Goal: Transaction & Acquisition: Purchase product/service

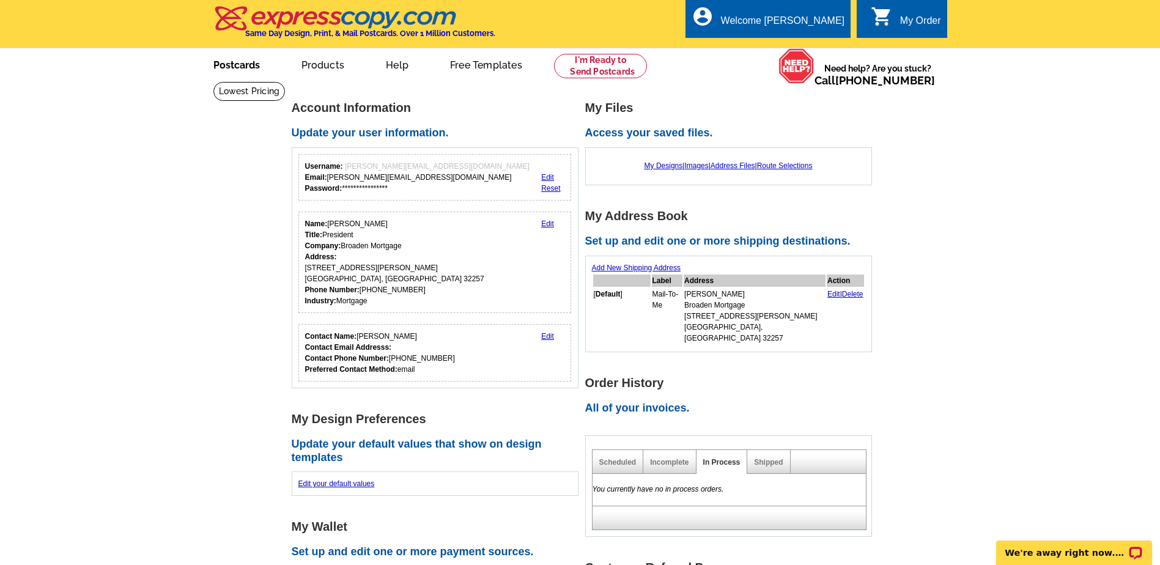
click at [232, 67] on link "Postcards" at bounding box center [237, 64] width 86 height 29
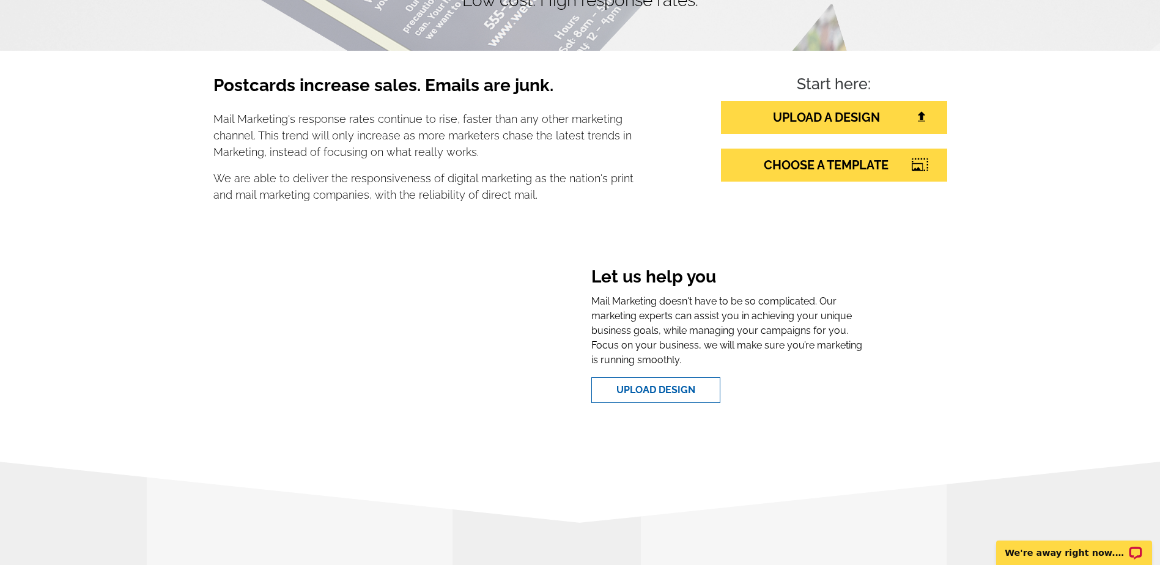
scroll to position [183, 0]
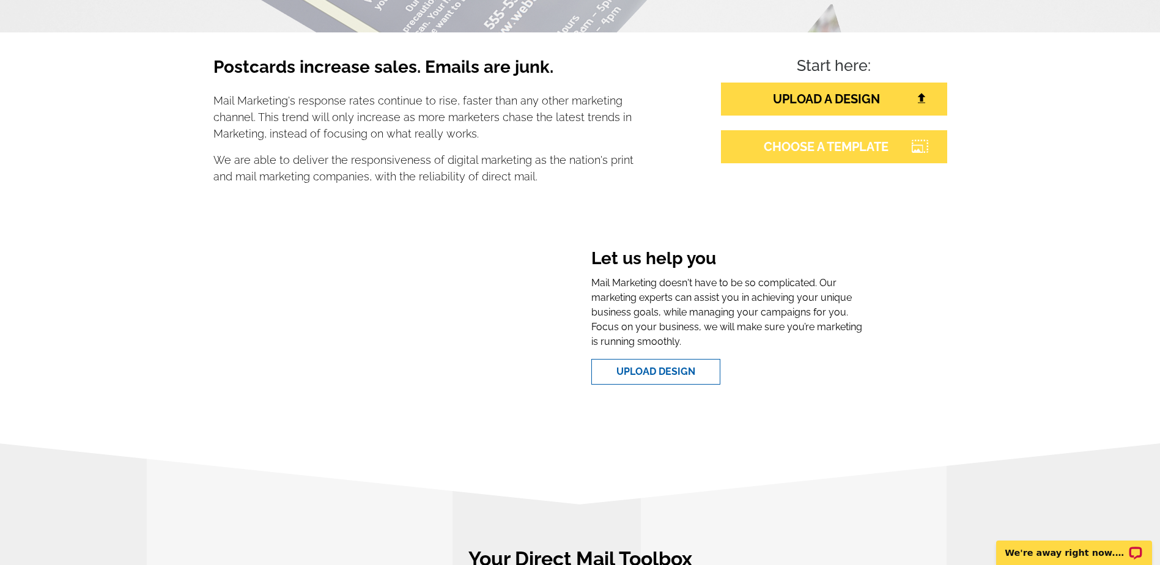
click at [812, 144] on link "CHOOSE A TEMPLATE" at bounding box center [834, 146] width 226 height 33
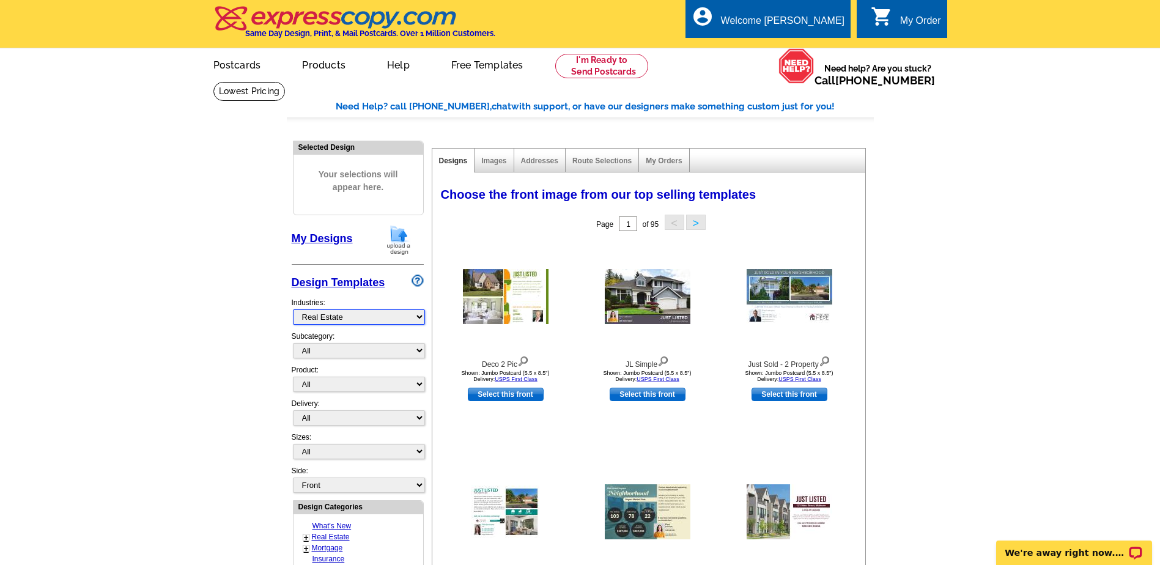
click at [349, 317] on select "What's New Real Estate Mortgage Insurance HVAC Dental Solar EDDM - NEW! Calenda…" at bounding box center [359, 316] width 132 height 15
select select "774"
click at [293, 310] on select "What's New Real Estate Mortgage Insurance HVAC Dental Solar EDDM - NEW! Calenda…" at bounding box center [359, 316] width 132 height 15
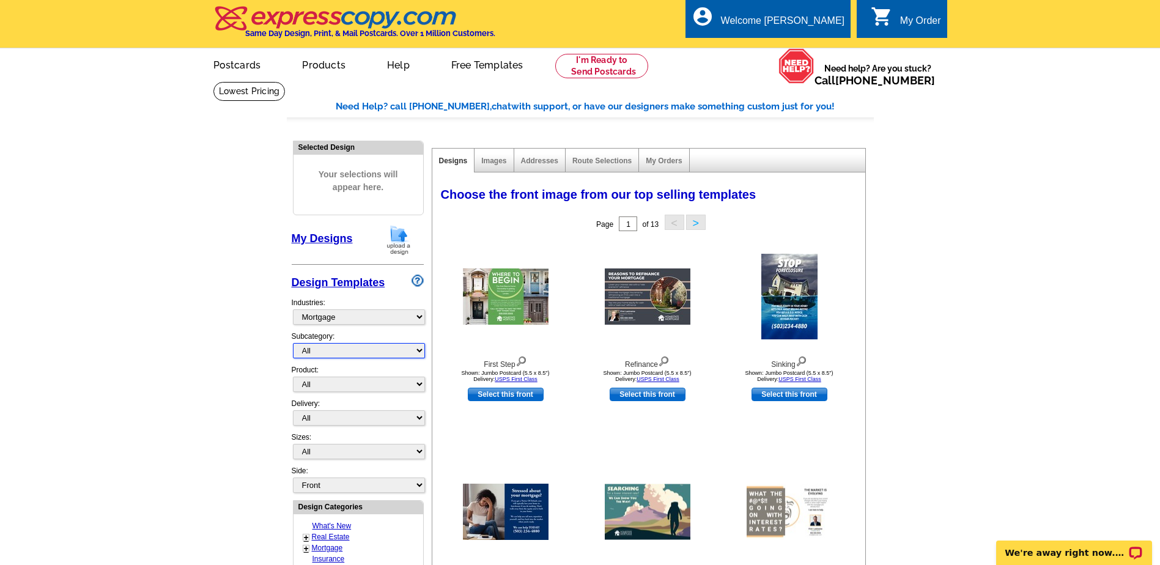
click at [330, 352] on select "All Distressed Homeowners Lending Refinance Seminars" at bounding box center [359, 350] width 132 height 15
select select "1169"
click at [293, 344] on select "All Distressed Homeowners Lending Refinance Seminars" at bounding box center [359, 350] width 132 height 15
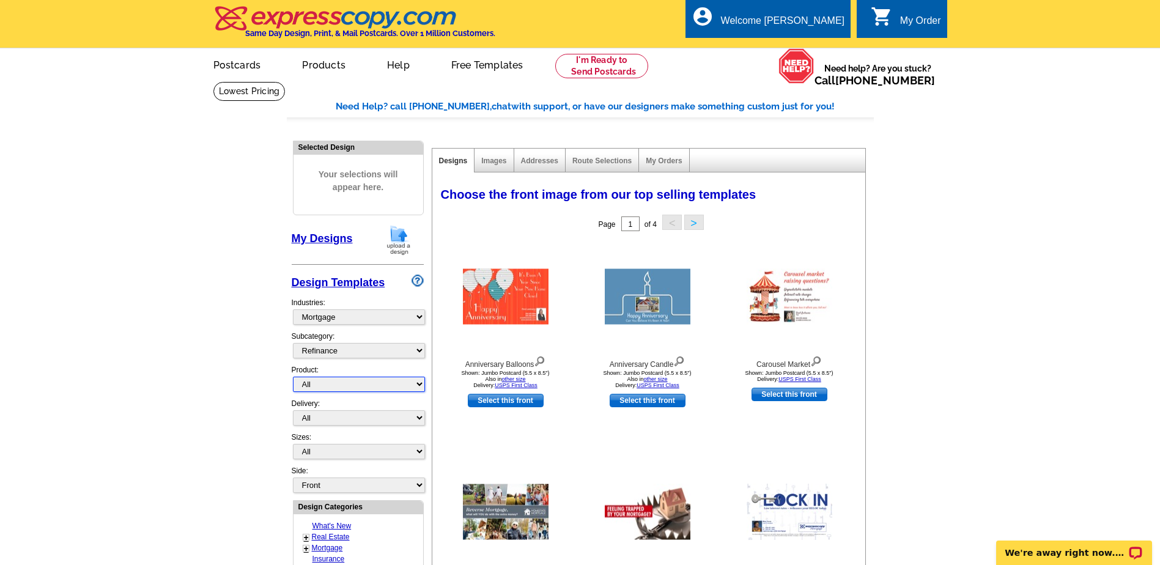
click at [329, 390] on select "All Postcards Letters and flyers Business Cards Door Hangers Greeting Cards" at bounding box center [359, 384] width 132 height 15
select select "1"
click at [293, 377] on select "All Postcards Letters and flyers Business Cards Door Hangers Greeting Cards" at bounding box center [359, 384] width 132 height 15
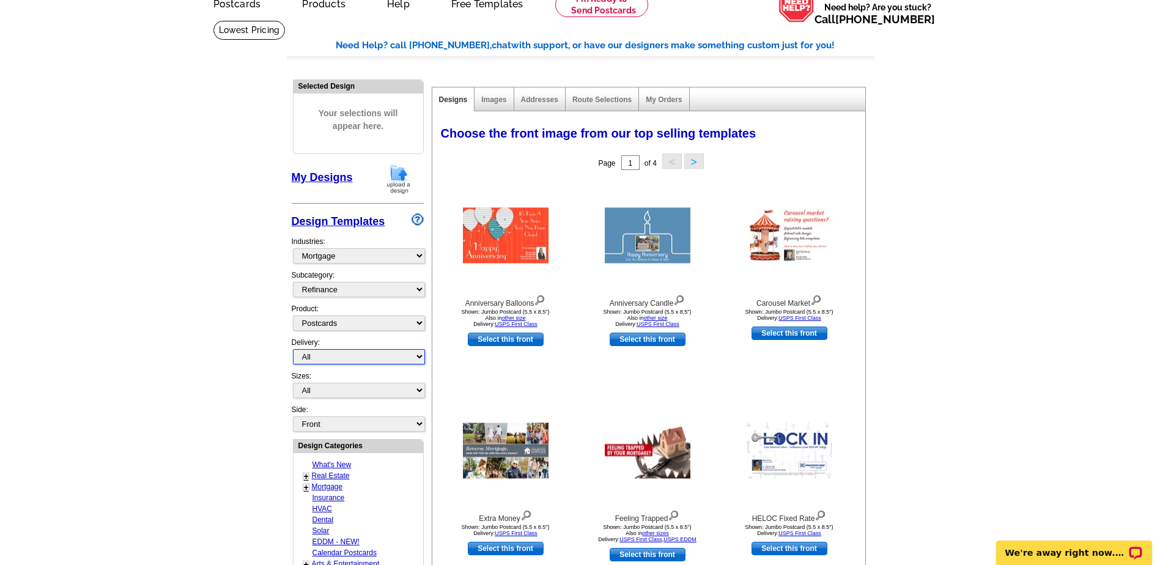
click at [344, 360] on select "All First Class Mail Shipped to Me EDDM Save 66% on Postage" at bounding box center [359, 356] width 132 height 15
select select "1"
click at [293, 350] on select "All First Class Mail Shipped to Me EDDM Save 66% on Postage" at bounding box center [359, 356] width 132 height 15
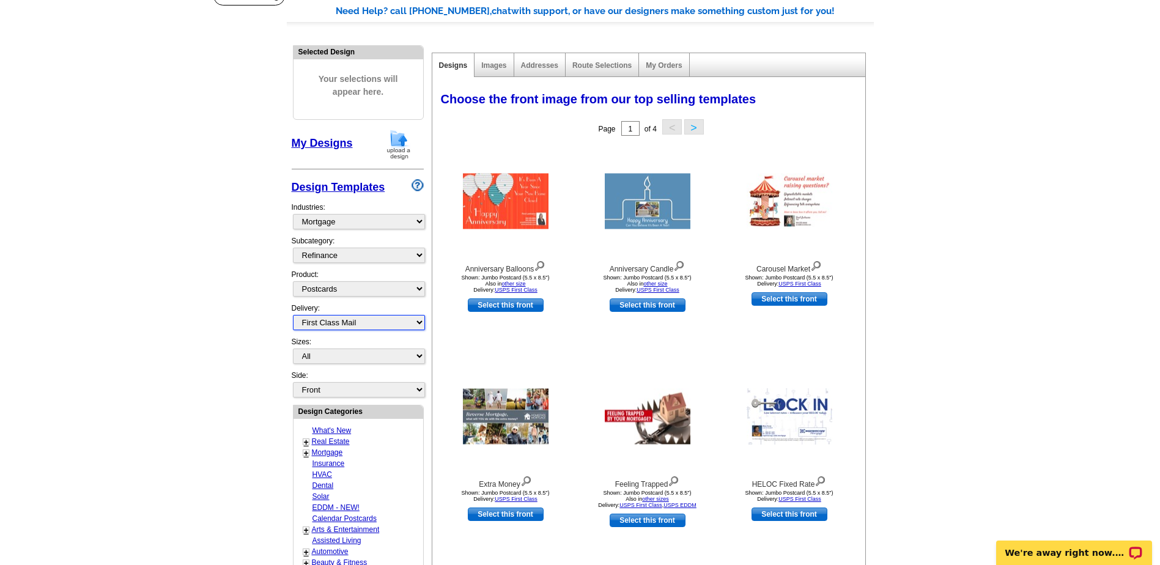
scroll to position [122, 0]
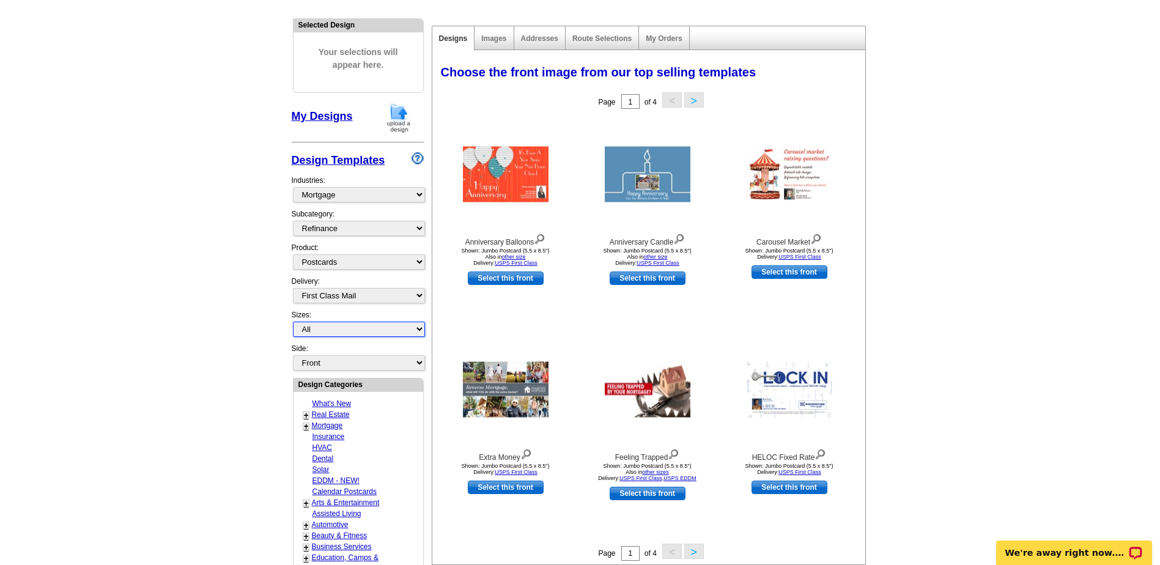
click at [335, 330] on select "All Jumbo Postcard (5.5" x 8.5") Regular Postcard (4.25" x 5.6") Panoramic Post…" at bounding box center [359, 329] width 132 height 15
select select "2"
click at [293, 322] on select "All Jumbo Postcard (5.5" x 8.5") Regular Postcard (4.25" x 5.6") Panoramic Post…" at bounding box center [359, 329] width 132 height 15
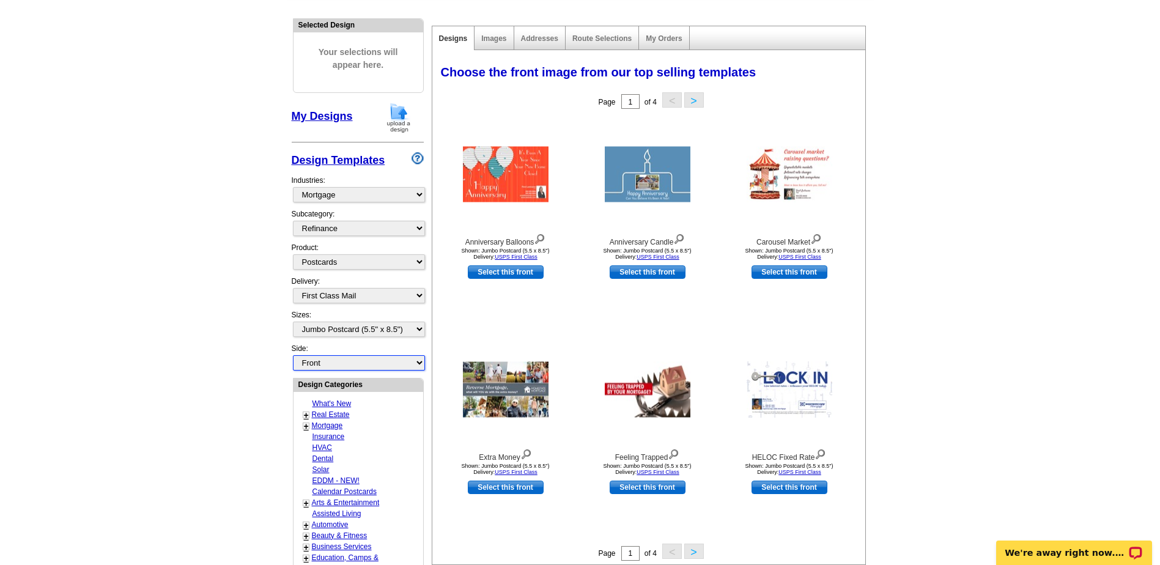
click at [327, 360] on select "Front Back" at bounding box center [359, 362] width 132 height 15
select select "front"
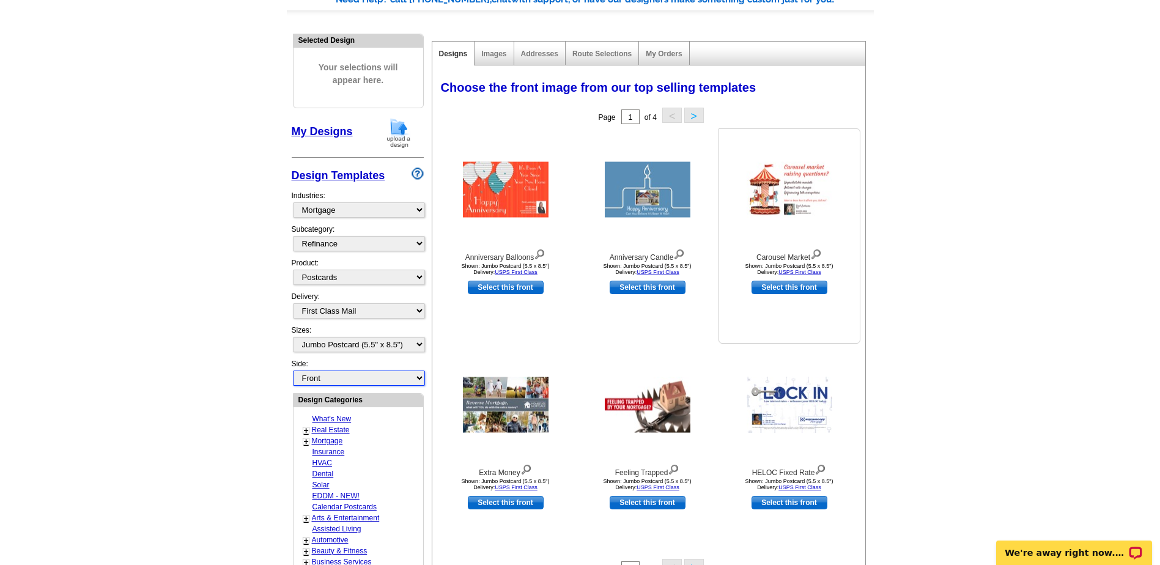
scroll to position [183, 0]
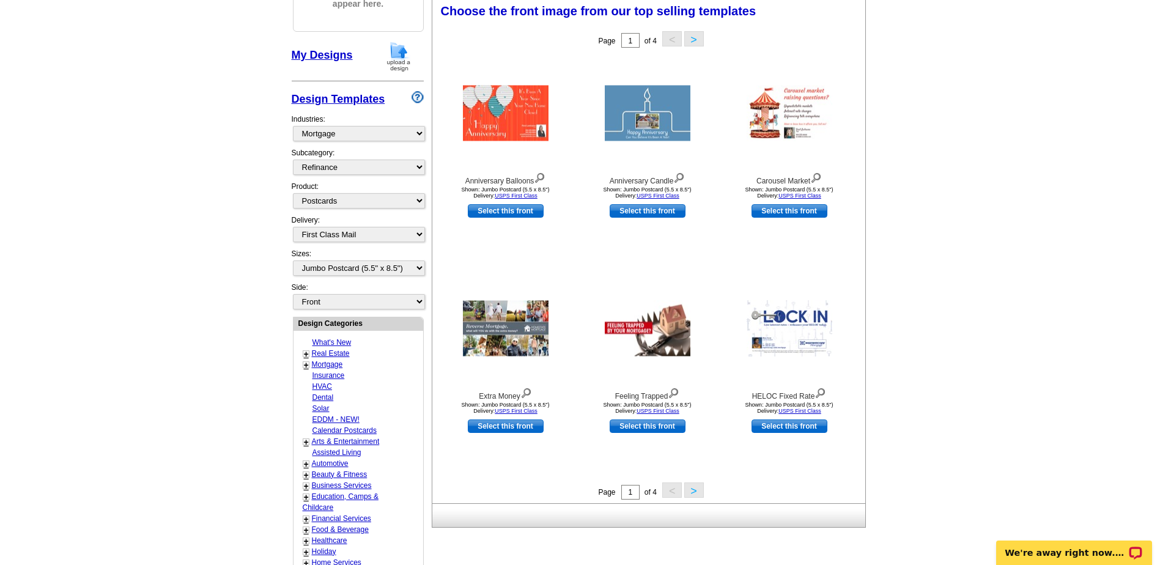
click at [695, 489] on button ">" at bounding box center [694, 490] width 20 height 15
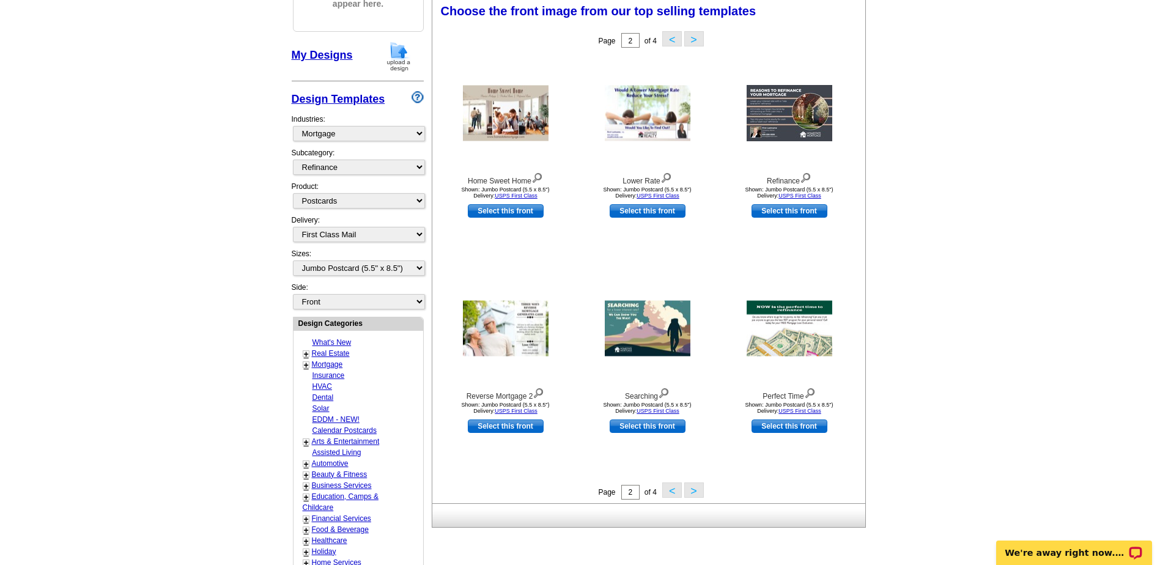
click at [695, 489] on button ">" at bounding box center [694, 490] width 20 height 15
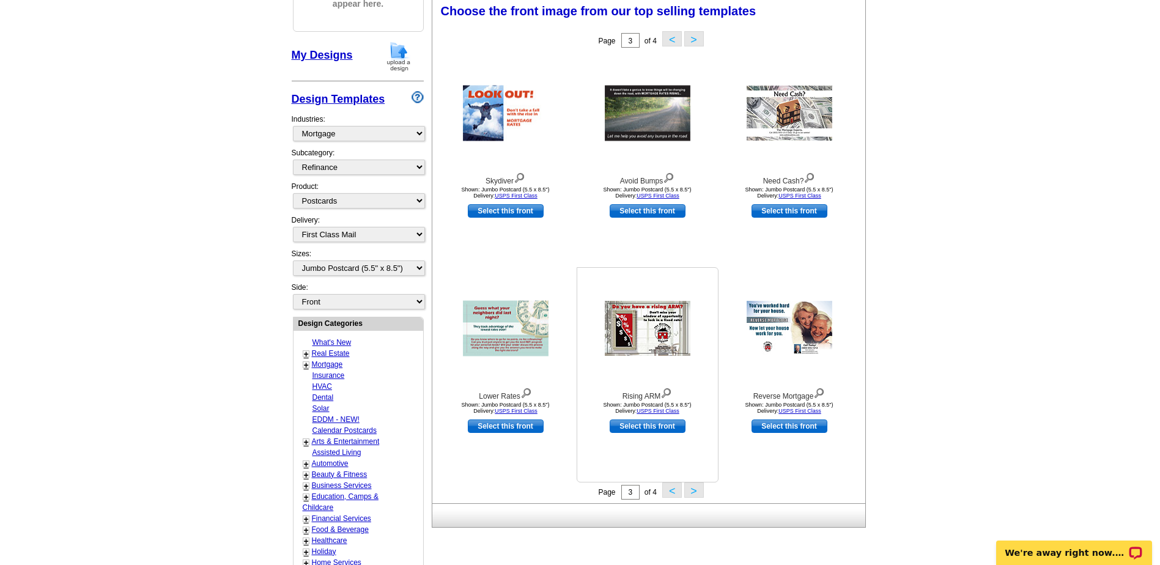
drag, startPoint x: 695, startPoint y: 489, endPoint x: 645, endPoint y: 466, distance: 55.0
click at [645, 466] on div "Rising ARM Shown: Jumbo Postcard (5.5 x 8.5") Delivery: USPS First Class Select…" at bounding box center [648, 374] width 142 height 215
click at [694, 494] on button ">" at bounding box center [694, 490] width 20 height 15
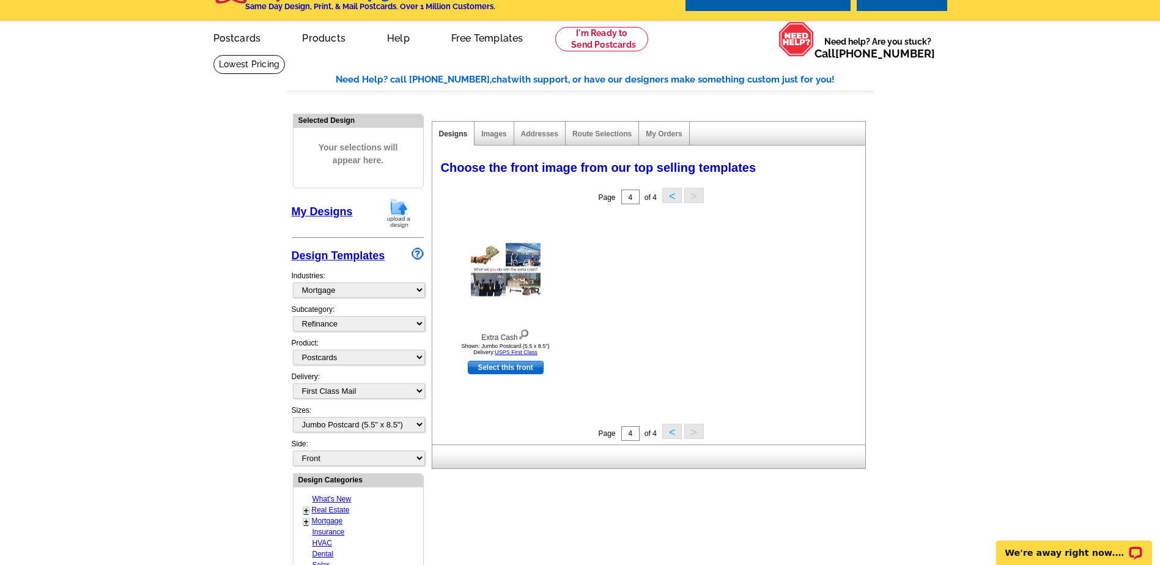
scroll to position [0, 0]
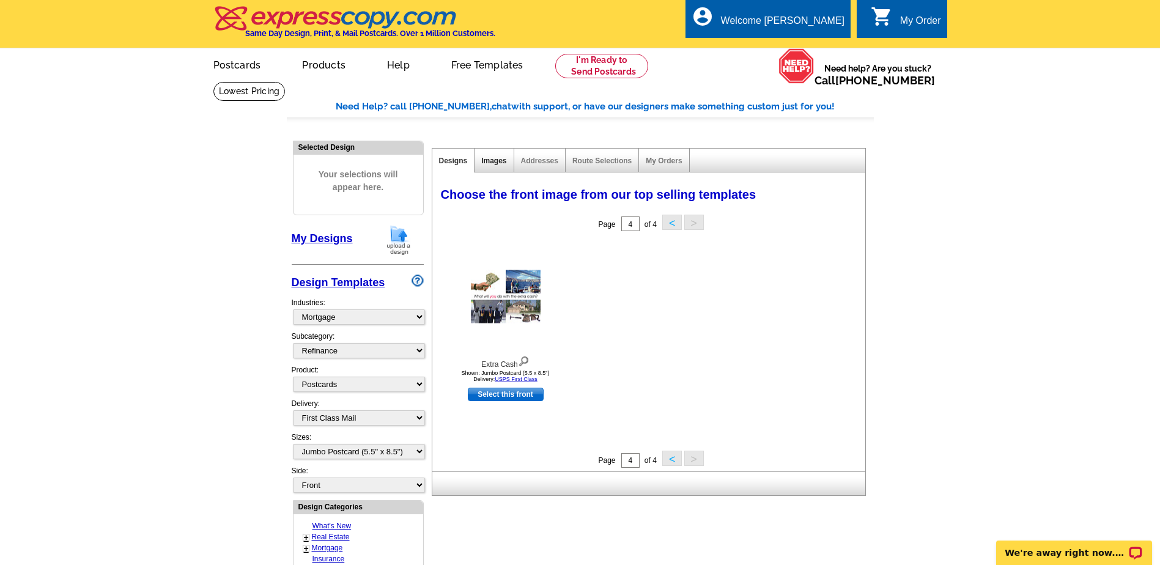
click at [496, 162] on link "Images" at bounding box center [493, 161] width 25 height 9
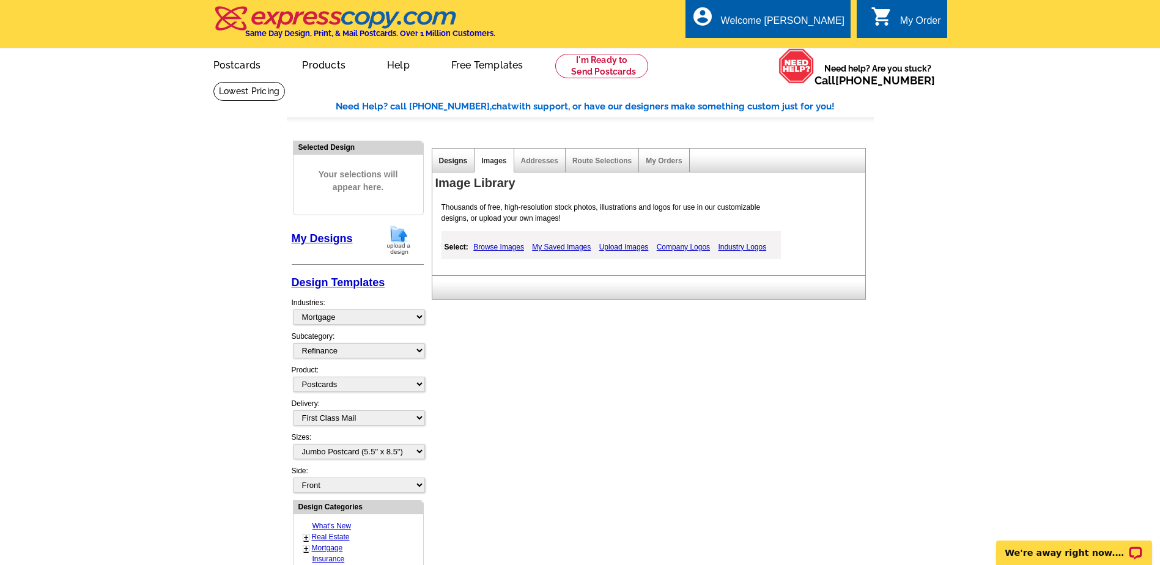
click at [450, 160] on link "Designs" at bounding box center [453, 161] width 29 height 9
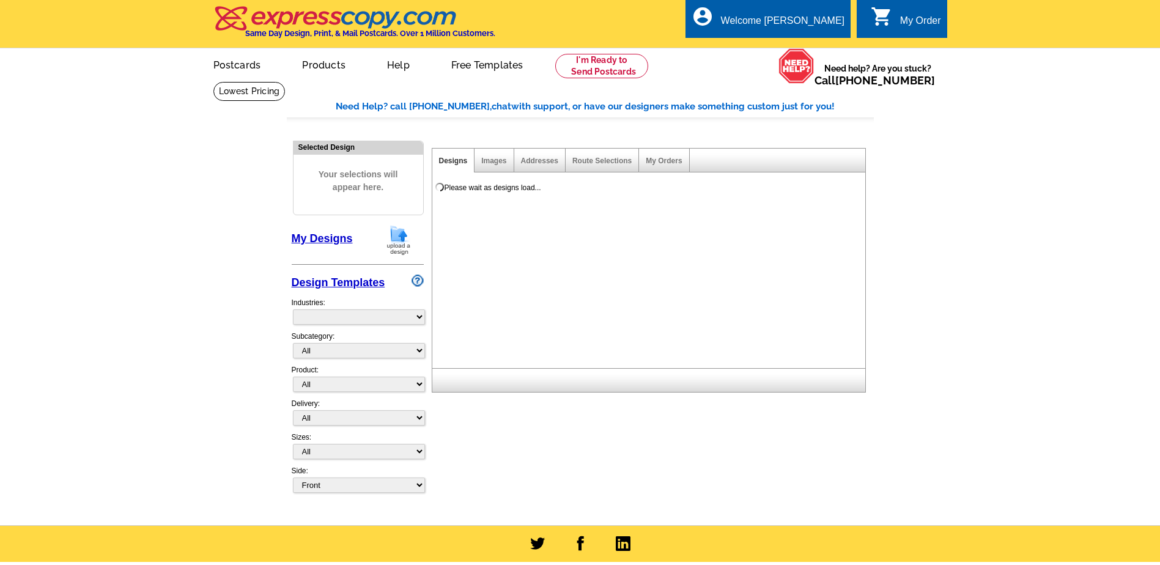
select select "785"
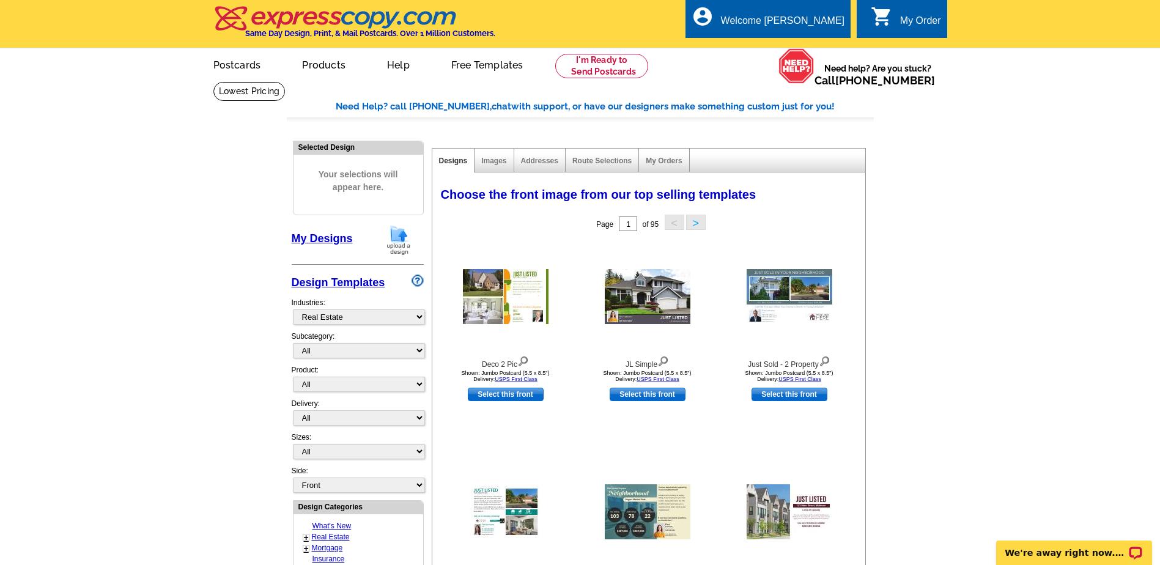
click at [402, 239] on img at bounding box center [399, 239] width 32 height 31
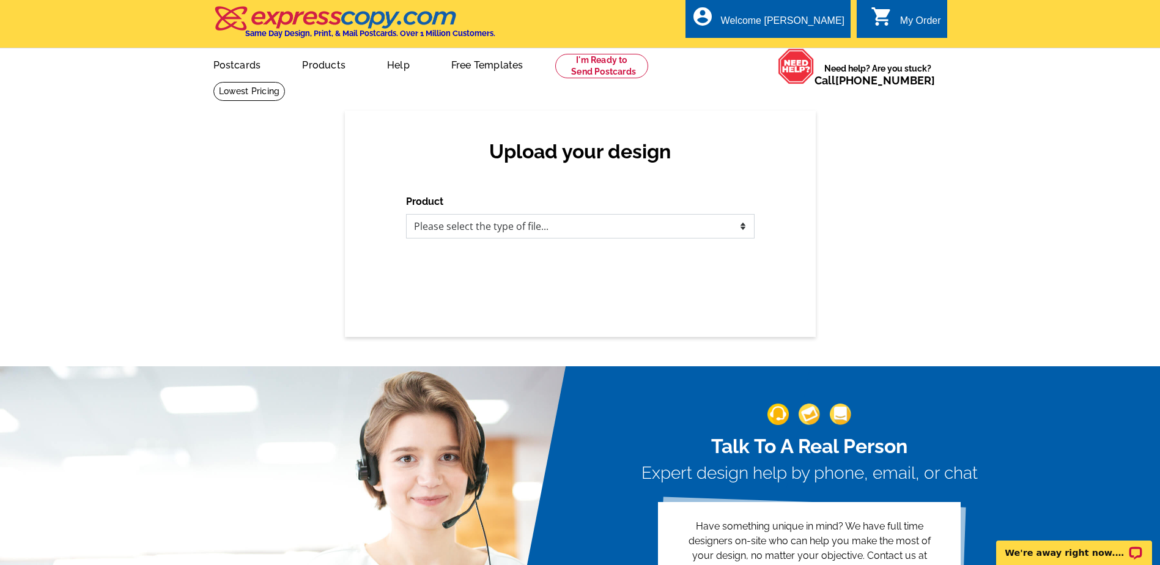
click at [483, 231] on select "Please select the type of file... Postcards Business Cards Letters and flyers G…" at bounding box center [580, 226] width 349 height 24
select select "1"
click at [406, 215] on select "Please select the type of file... Postcards Business Cards Letters and flyers G…" at bounding box center [580, 226] width 349 height 24
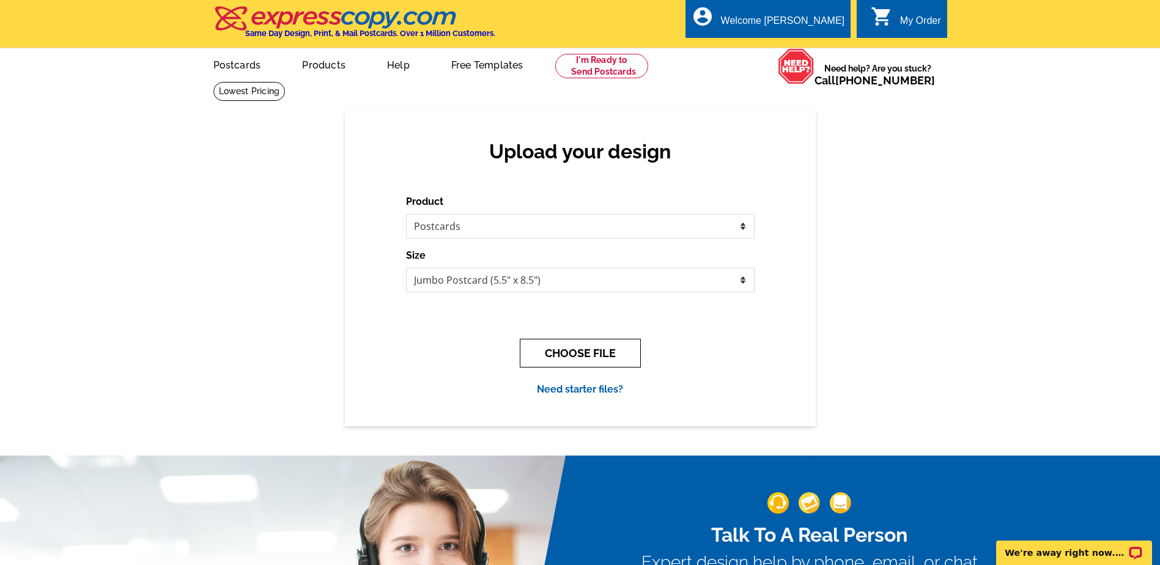
click at [558, 355] on button "CHOOSE FILE" at bounding box center [580, 353] width 121 height 29
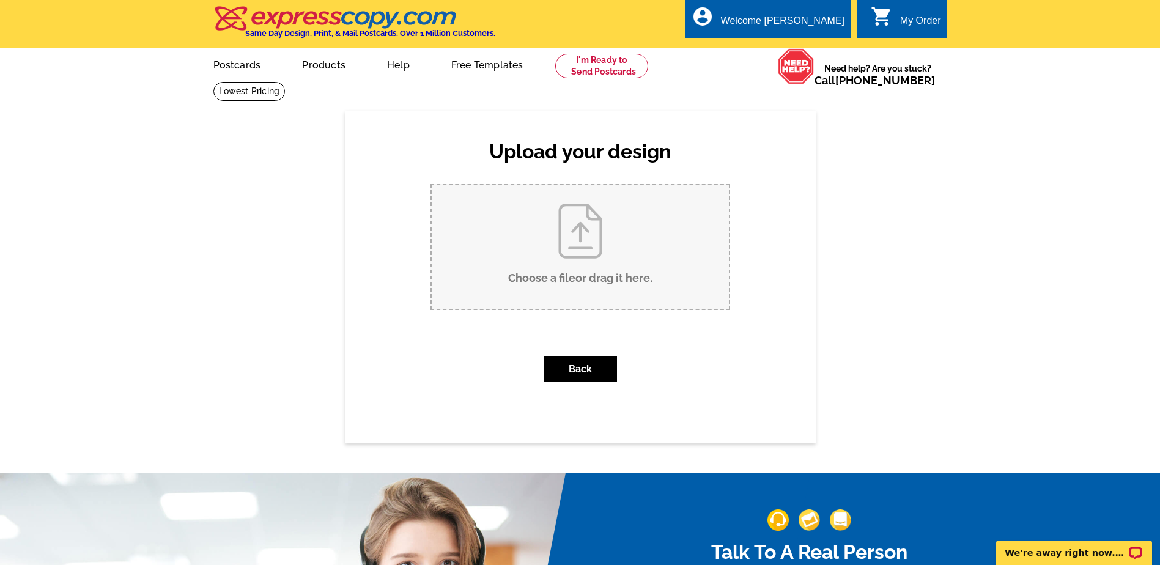
click at [588, 246] on input "Choose a file or drag it here ." at bounding box center [580, 247] width 297 height 124
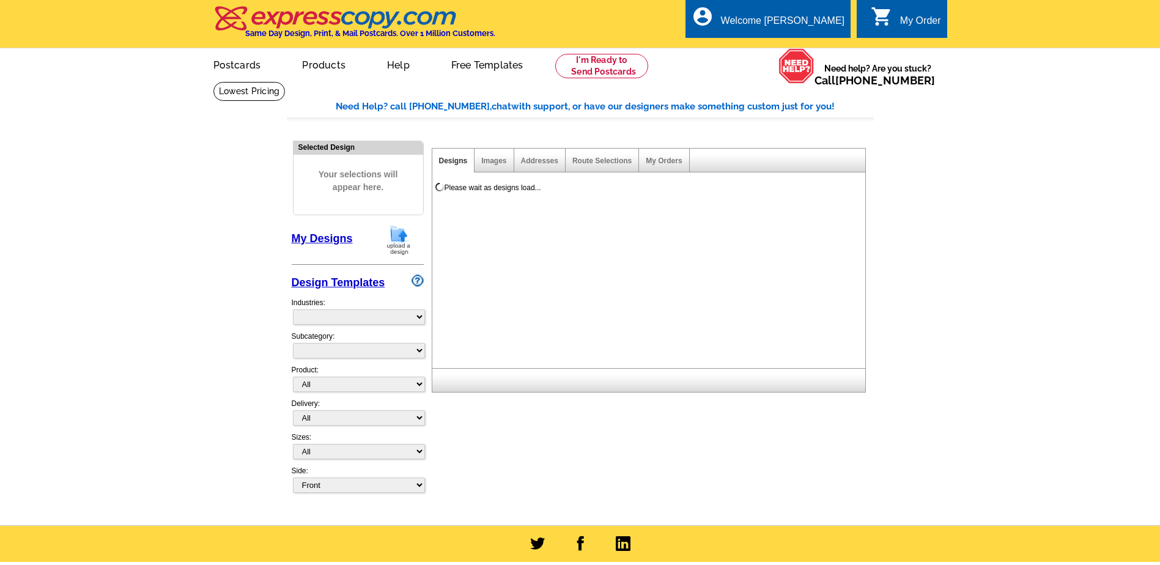
select select
select select "785"
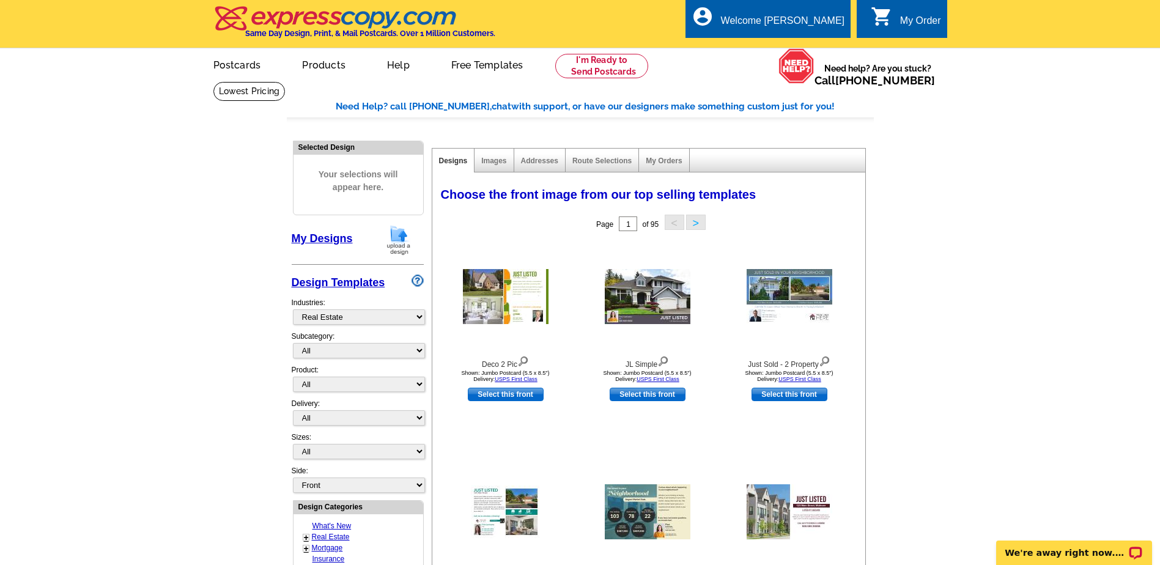
click at [400, 244] on img at bounding box center [399, 239] width 32 height 31
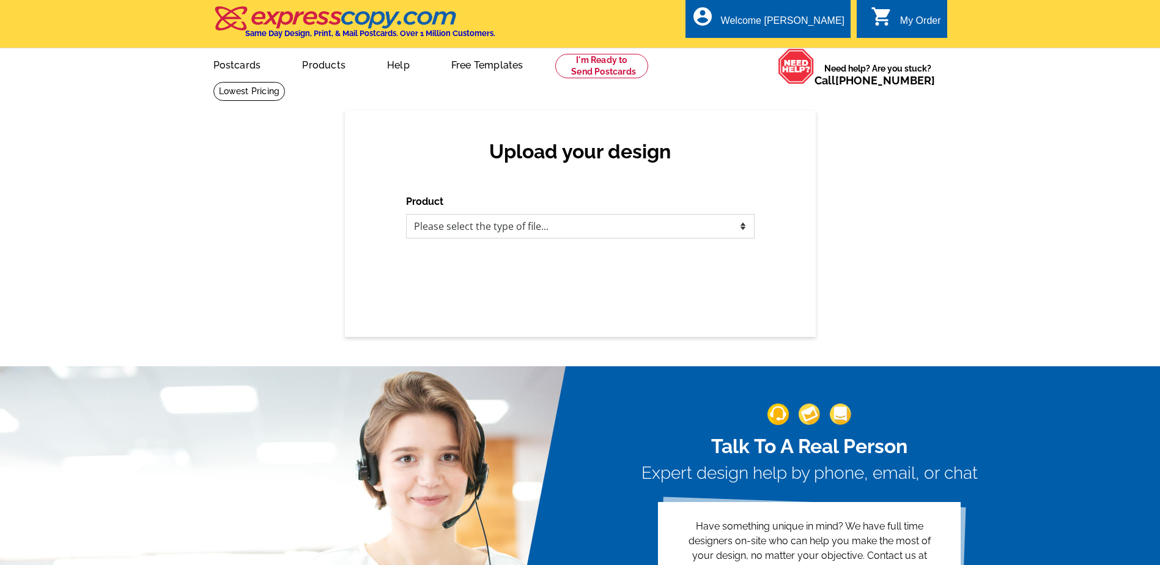
click at [461, 225] on select "Please select the type of file... Postcards Business Cards Letters and flyers G…" at bounding box center [580, 226] width 349 height 24
select select "1"
click at [406, 215] on select "Please select the type of file... Postcards Business Cards Letters and flyers G…" at bounding box center [580, 226] width 349 height 24
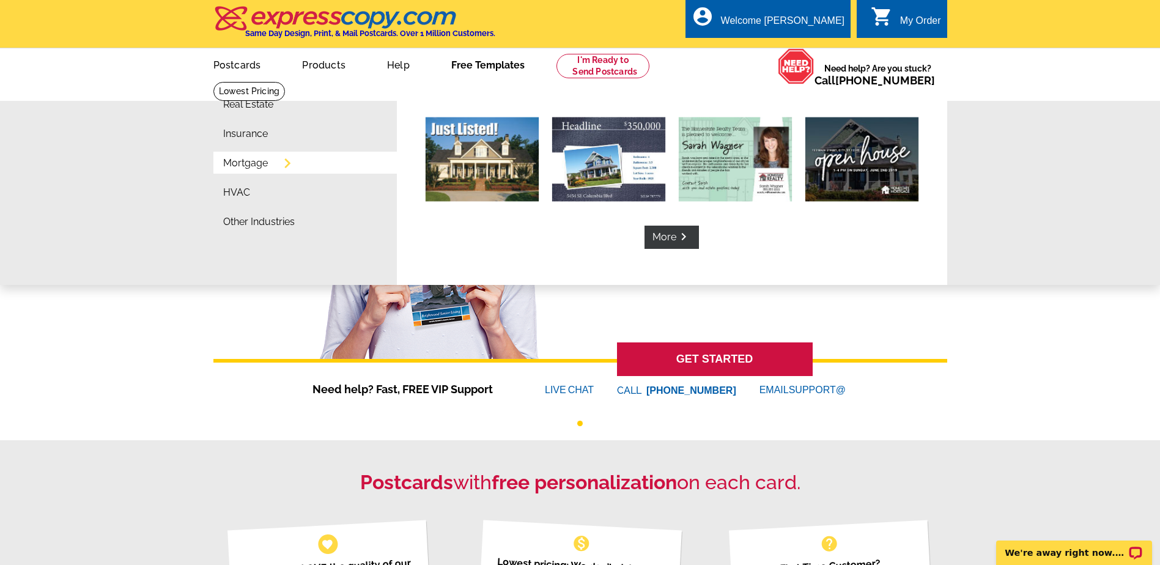
click at [243, 168] on link "Mortgage" at bounding box center [245, 163] width 45 height 10
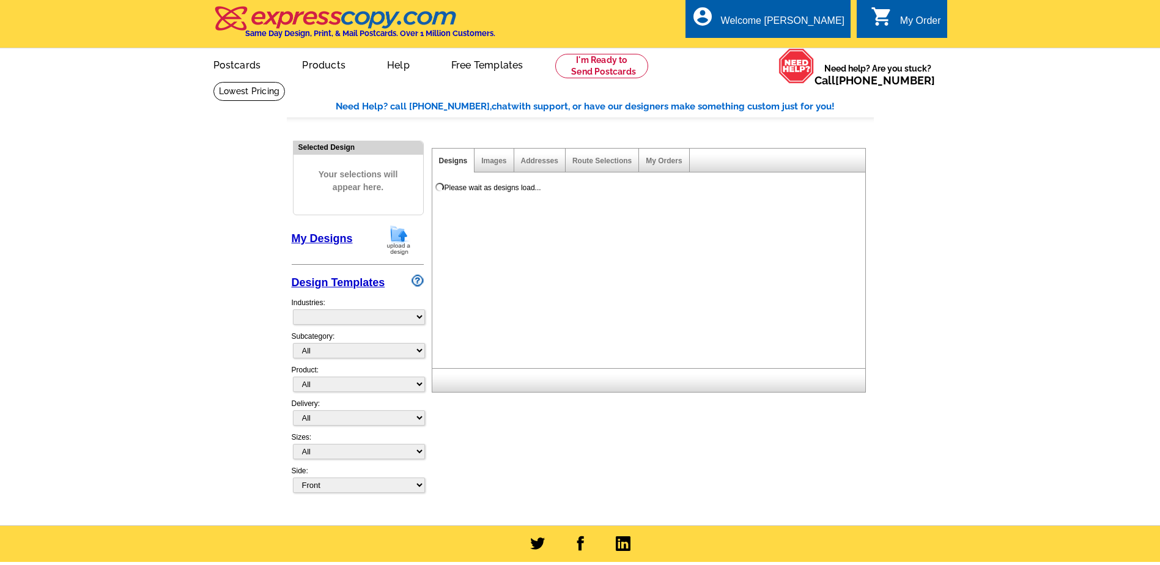
select select "774"
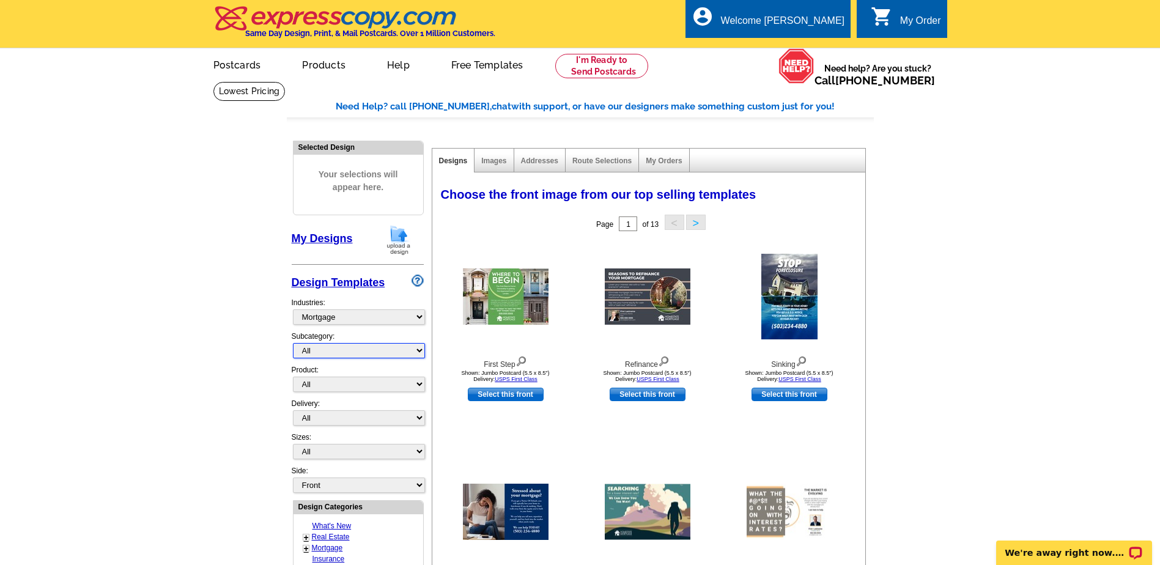
click at [329, 353] on select "All Distressed Homeowners Lending Refinance Seminars" at bounding box center [359, 350] width 132 height 15
click at [293, 344] on select "All Distressed Homeowners Lending Refinance Seminars" at bounding box center [359, 350] width 132 height 15
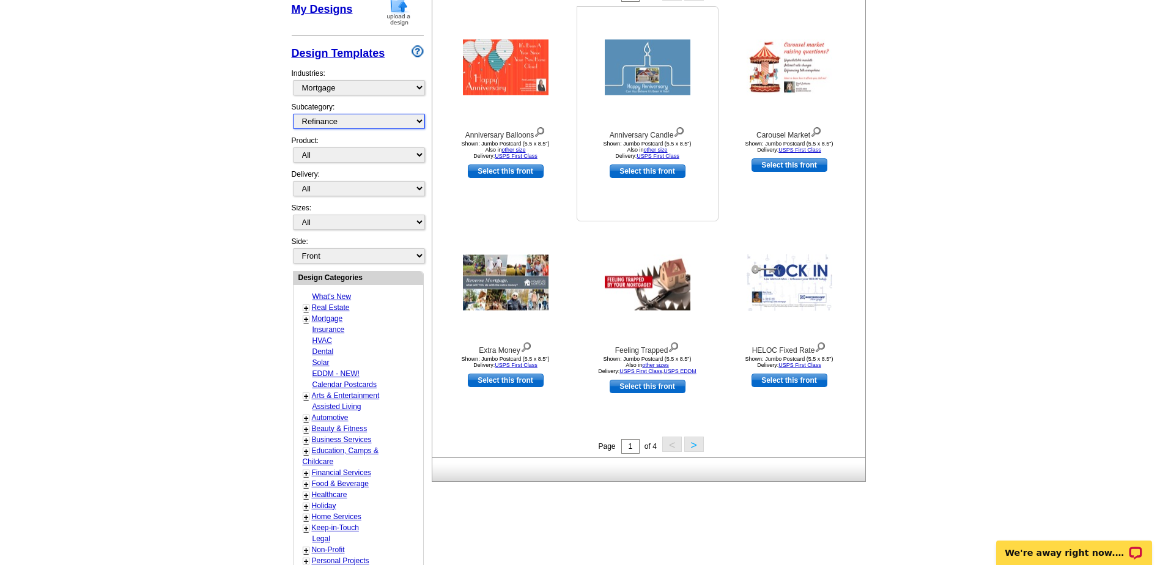
scroll to position [183, 0]
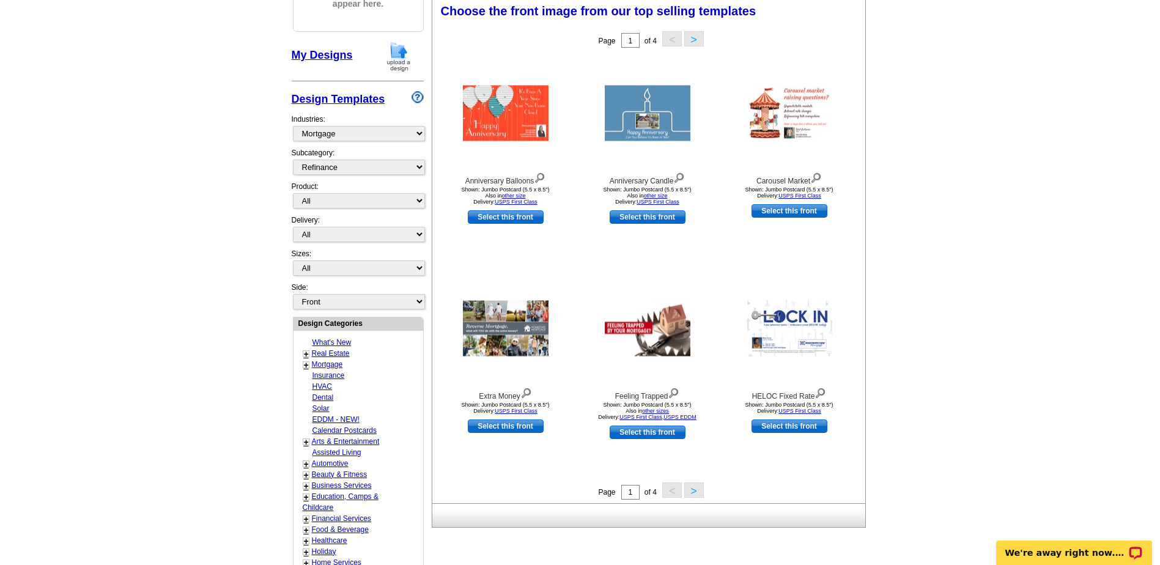
click at [305, 369] on link "+" at bounding box center [306, 365] width 5 height 10
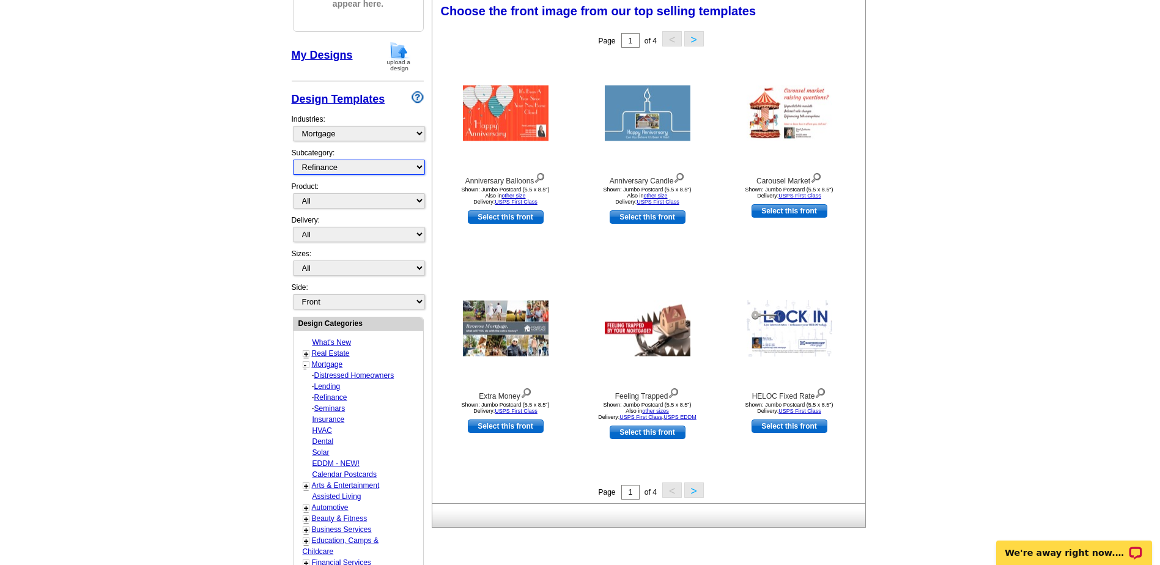
click at [325, 171] on select "All Distressed Homeowners Lending Refinance Seminars" at bounding box center [359, 167] width 132 height 15
select select "774"
click at [293, 160] on select "All Distressed Homeowners Lending Refinance Seminars" at bounding box center [359, 167] width 132 height 15
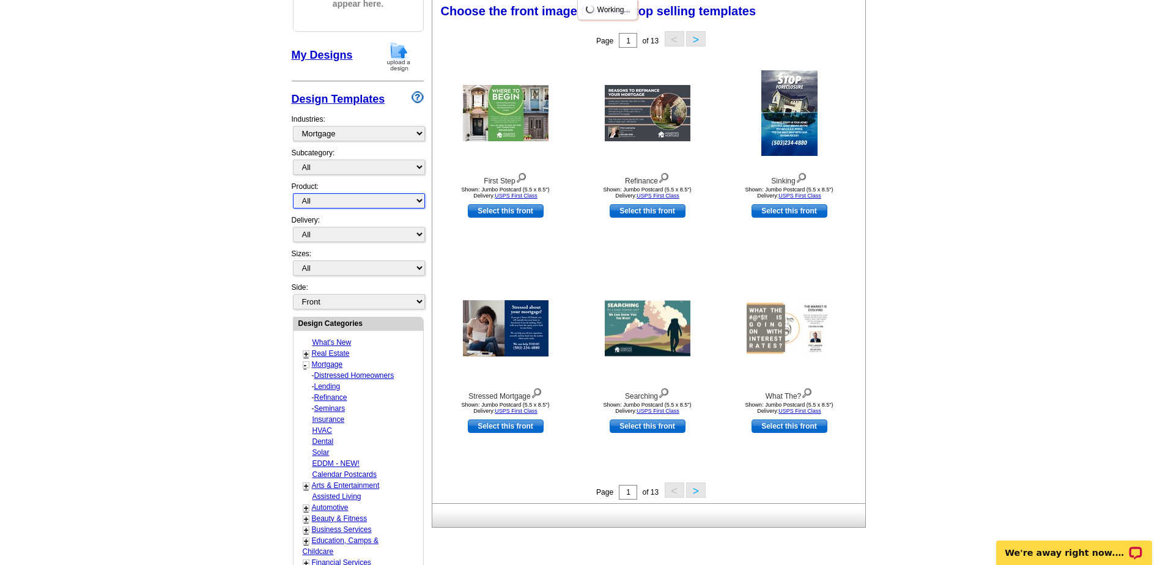
click at [318, 204] on select "All Postcards Letters and flyers Business Cards Door Hangers Greeting Cards" at bounding box center [359, 200] width 132 height 15
click at [319, 204] on select "All Postcards Letters and flyers Business Cards Door Hangers Greeting Cards" at bounding box center [359, 200] width 132 height 15
select select "1"
click at [293, 194] on select "All Postcards Letters and flyers Business Cards Door Hangers Greeting Cards" at bounding box center [359, 200] width 132 height 15
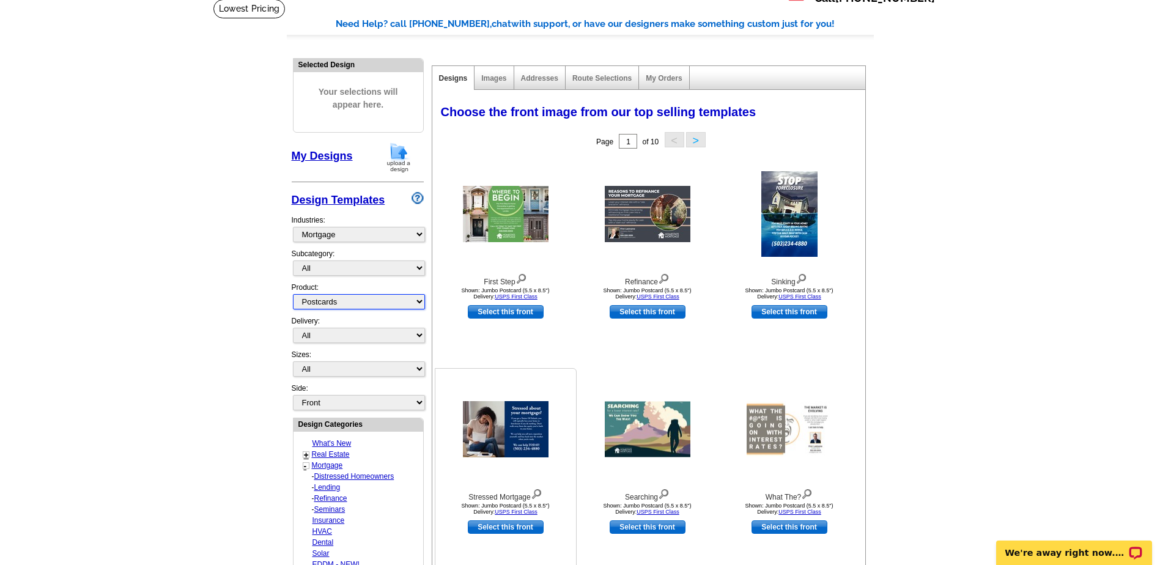
scroll to position [61, 0]
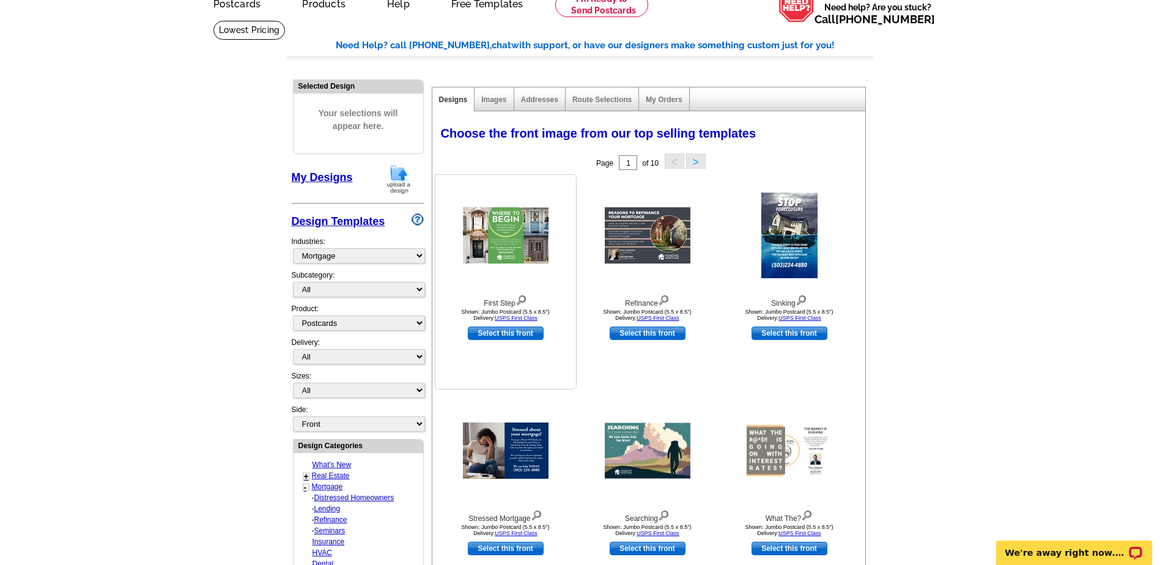
click at [510, 335] on link "Select this front" at bounding box center [506, 333] width 76 height 13
select select "2"
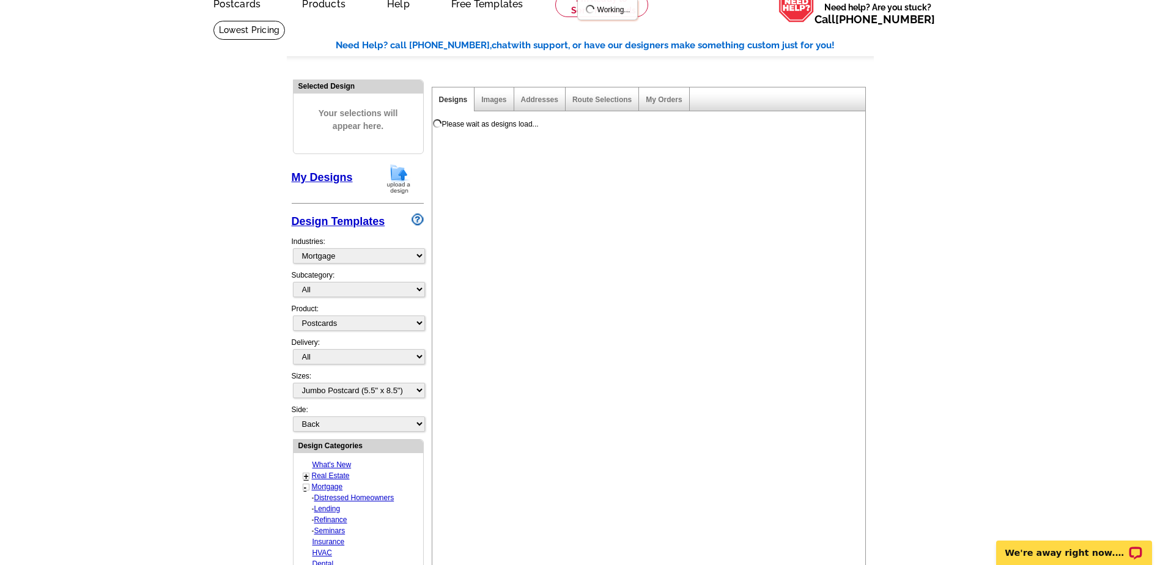
scroll to position [0, 0]
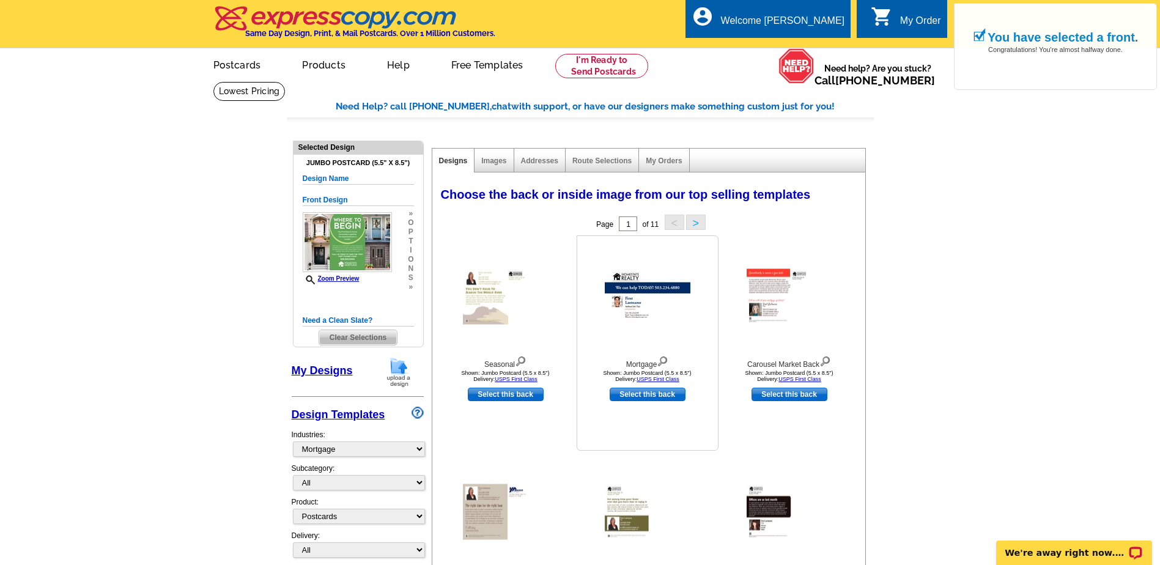
click at [652, 394] on link "Select this back" at bounding box center [648, 394] width 76 height 13
select select "front"
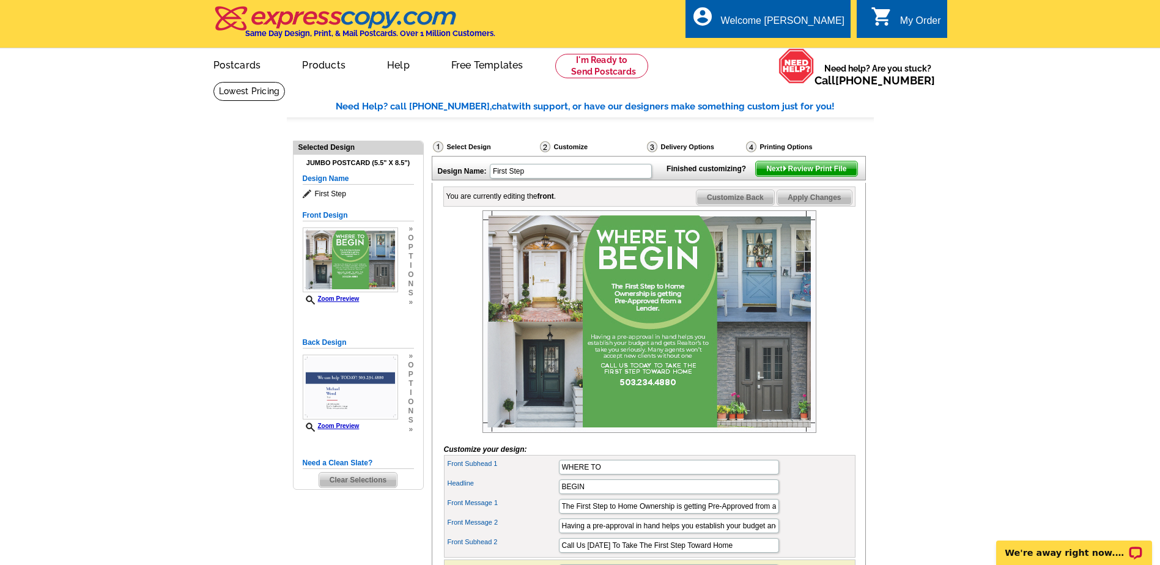
click at [805, 176] on span "Next Review Print File" at bounding box center [806, 168] width 101 height 15
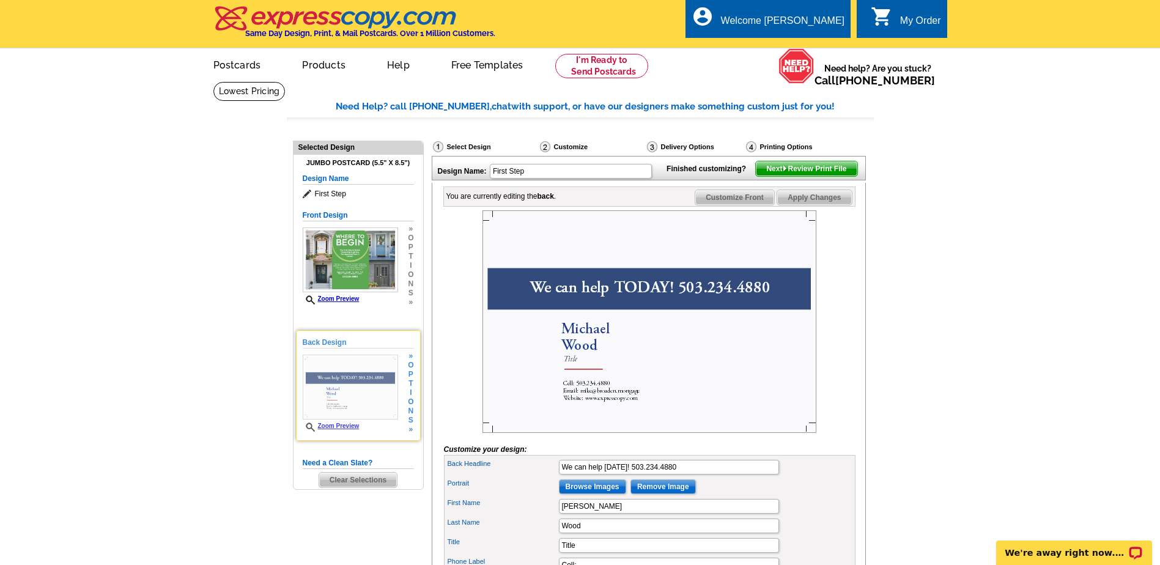
click at [336, 379] on img at bounding box center [350, 387] width 95 height 65
click at [793, 176] on span "Next Review Print File" at bounding box center [806, 168] width 101 height 15
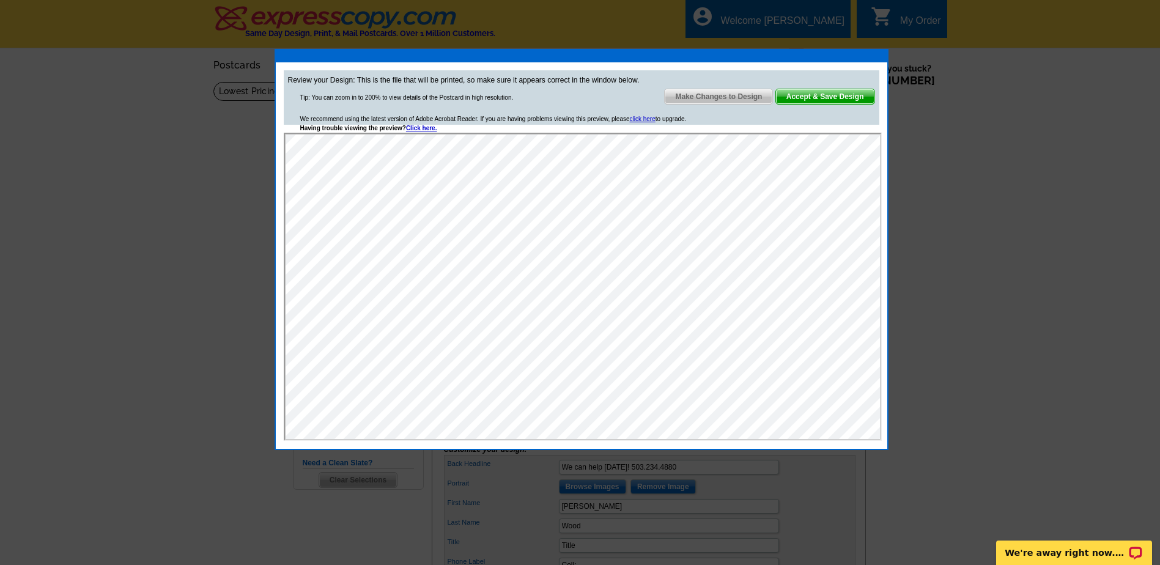
click at [834, 97] on span "Accept & Save Design" at bounding box center [825, 96] width 98 height 15
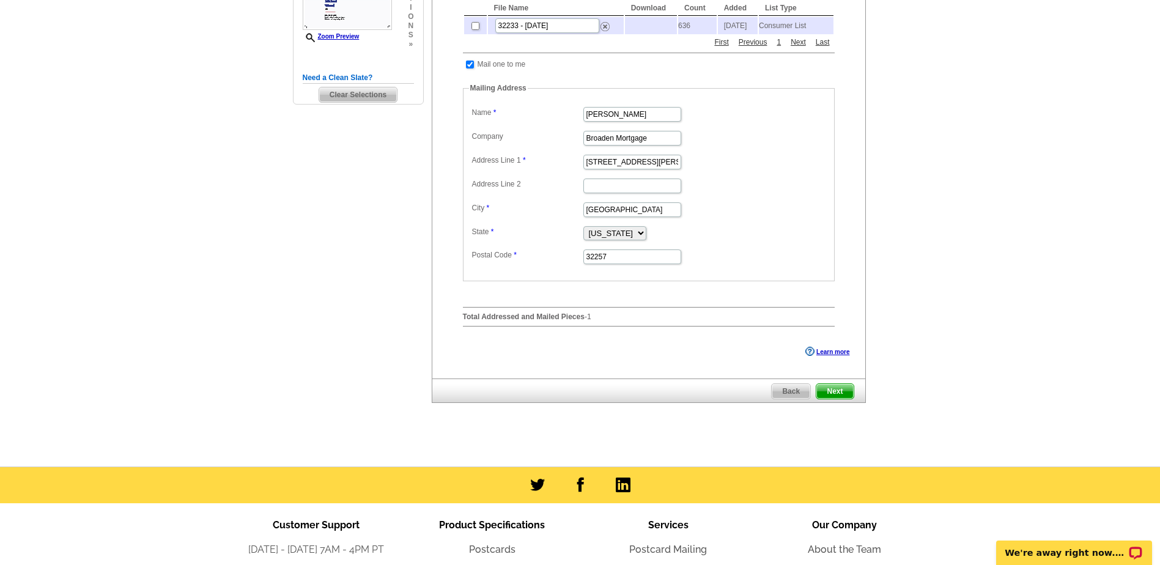
scroll to position [367, 0]
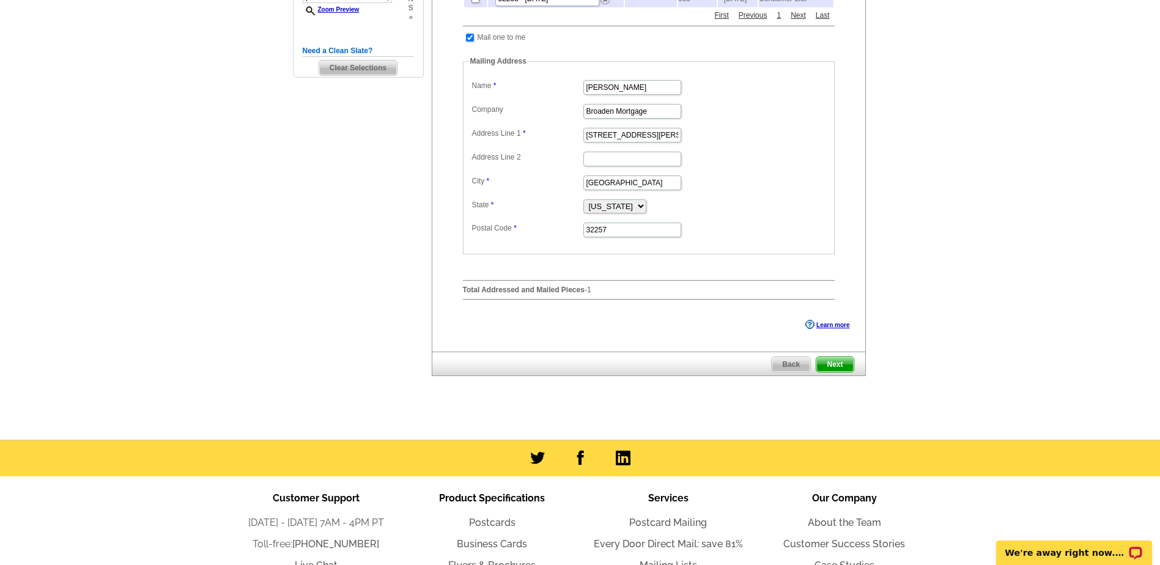
click at [835, 367] on span "Next" at bounding box center [834, 364] width 37 height 15
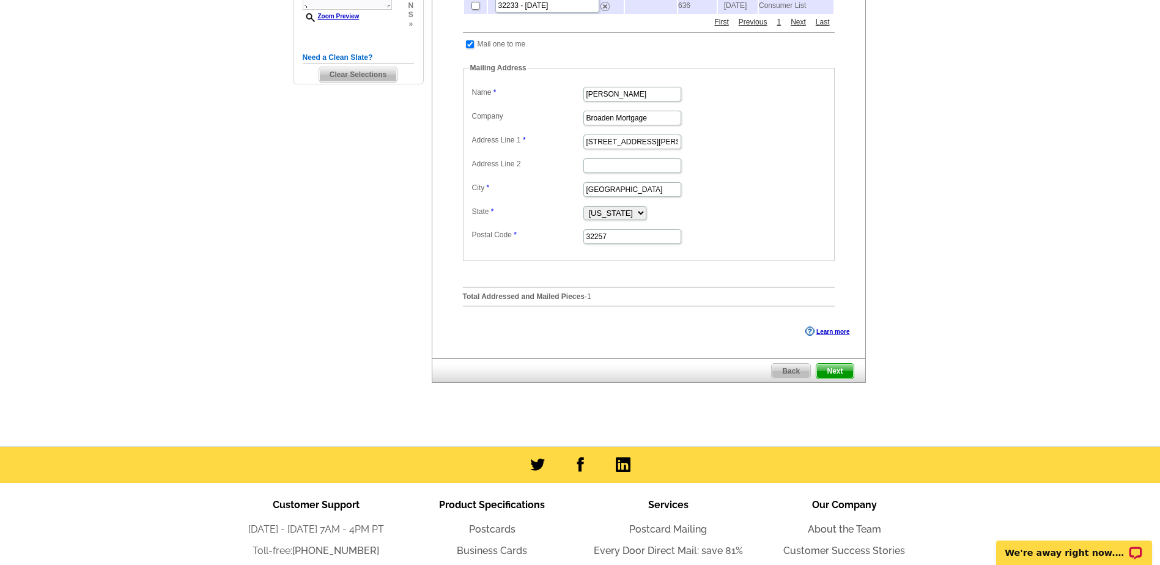
scroll to position [448, 0]
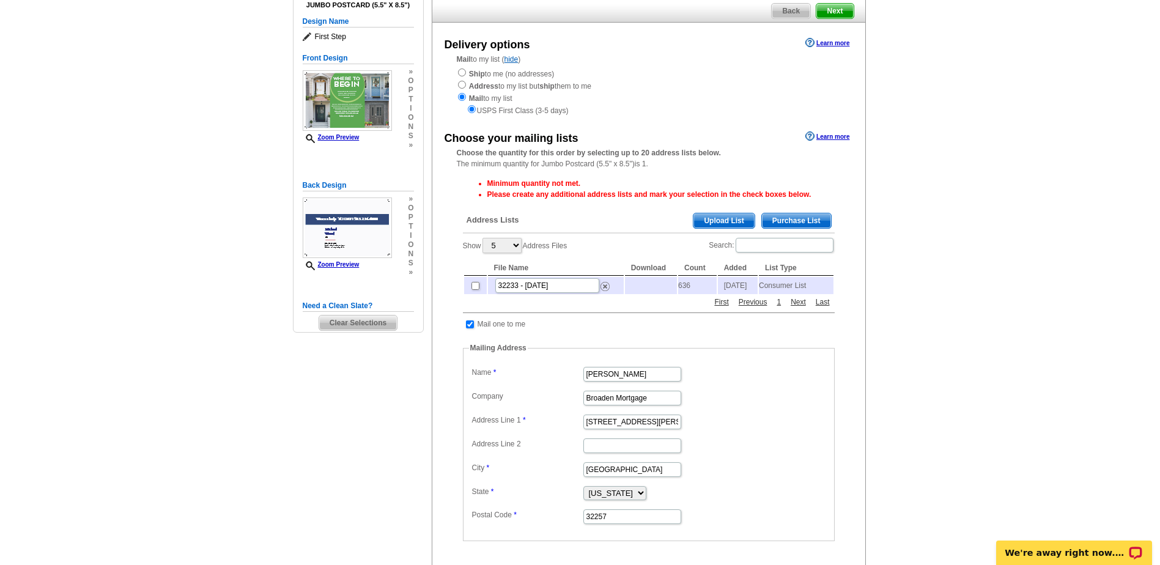
scroll to position [122, 0]
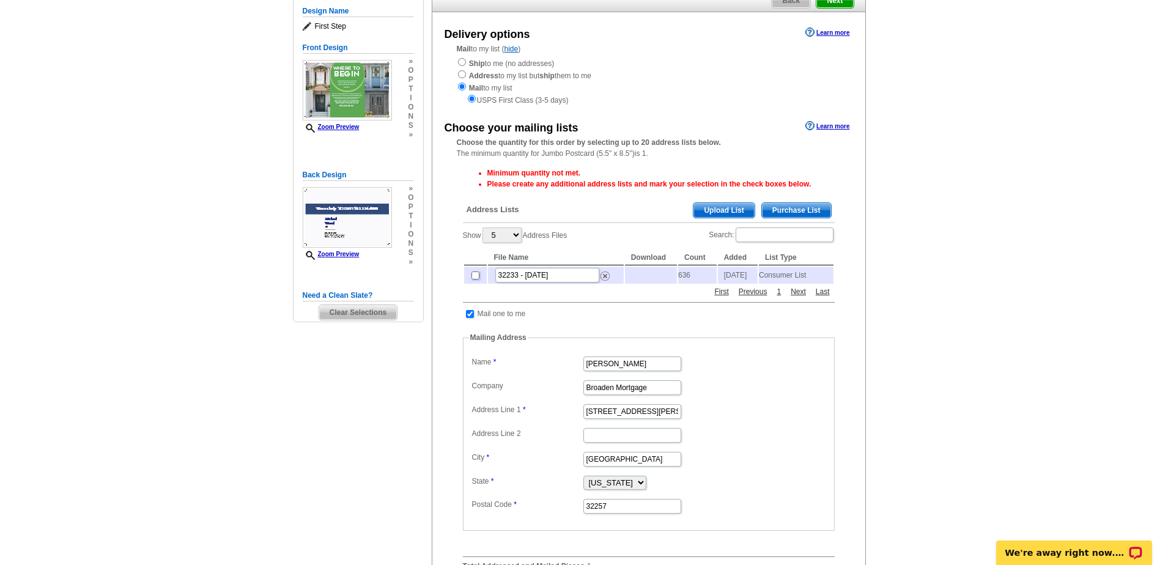
click at [474, 279] on input "checkbox" at bounding box center [476, 276] width 8 height 8
checkbox input "true"
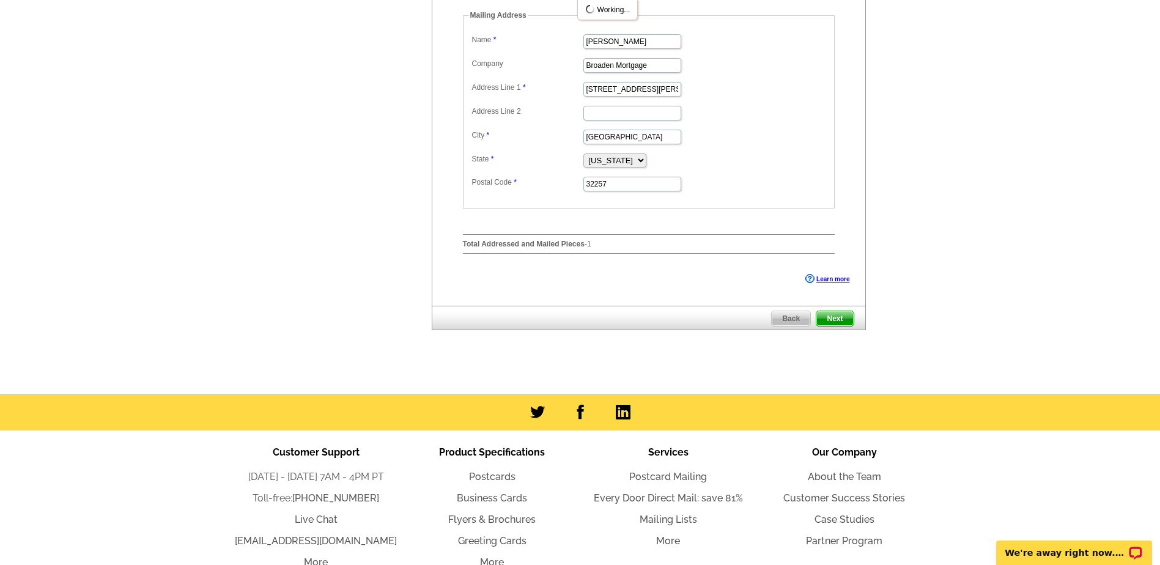
scroll to position [489, 0]
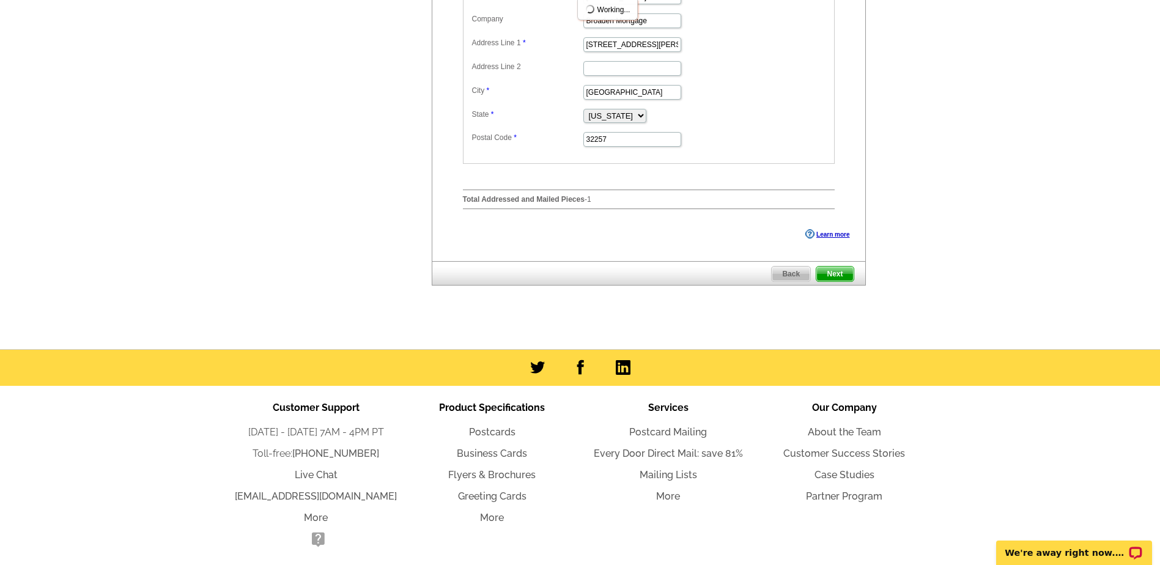
click at [839, 281] on span "Next" at bounding box center [834, 274] width 37 height 15
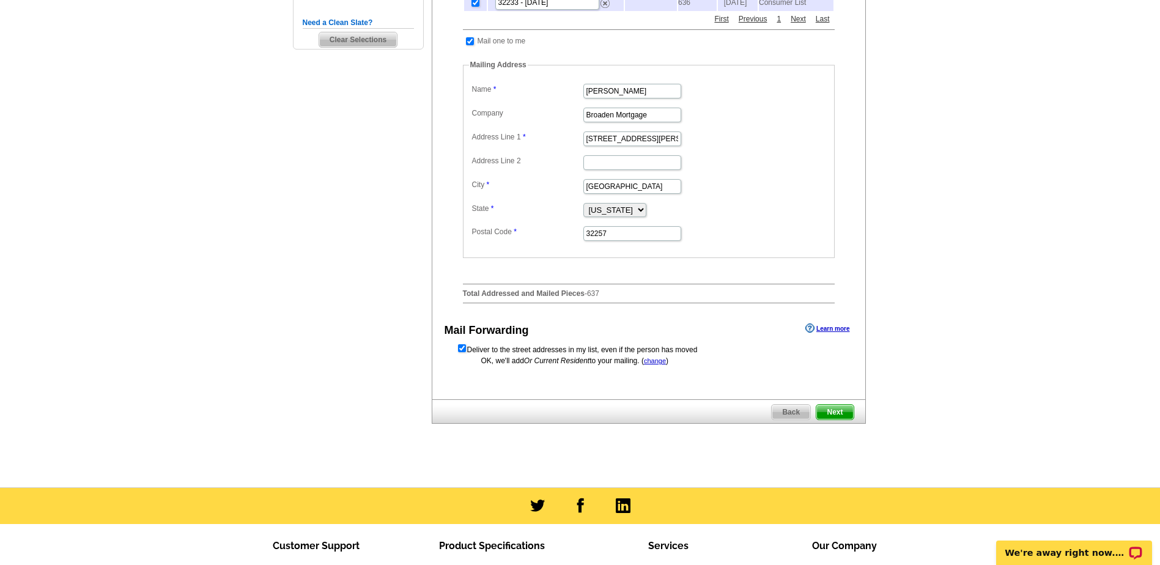
scroll to position [428, 0]
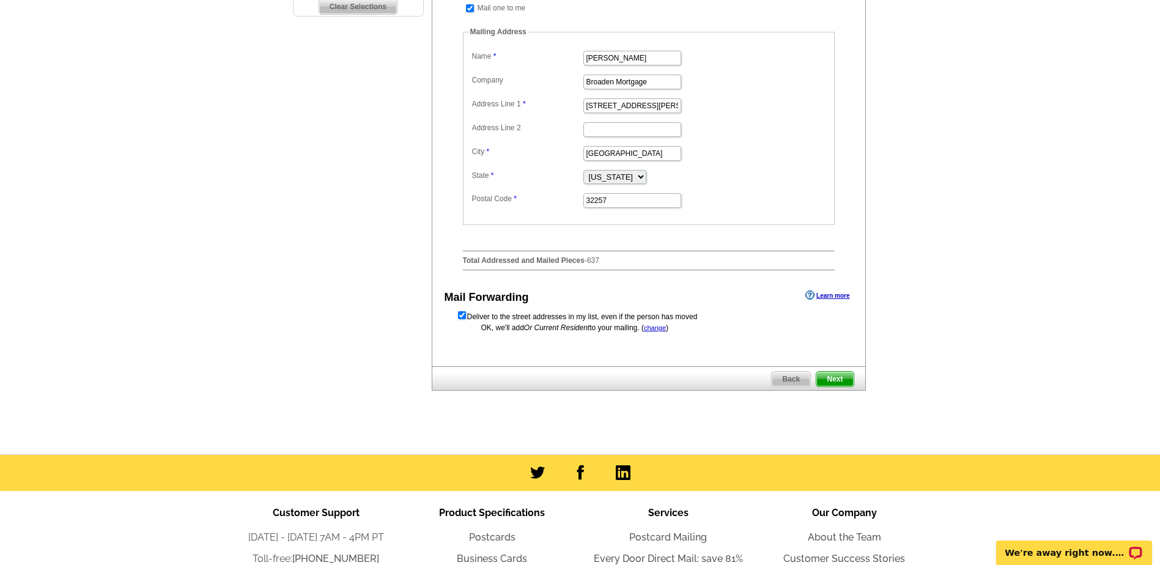
click at [835, 382] on span "Next" at bounding box center [834, 379] width 37 height 15
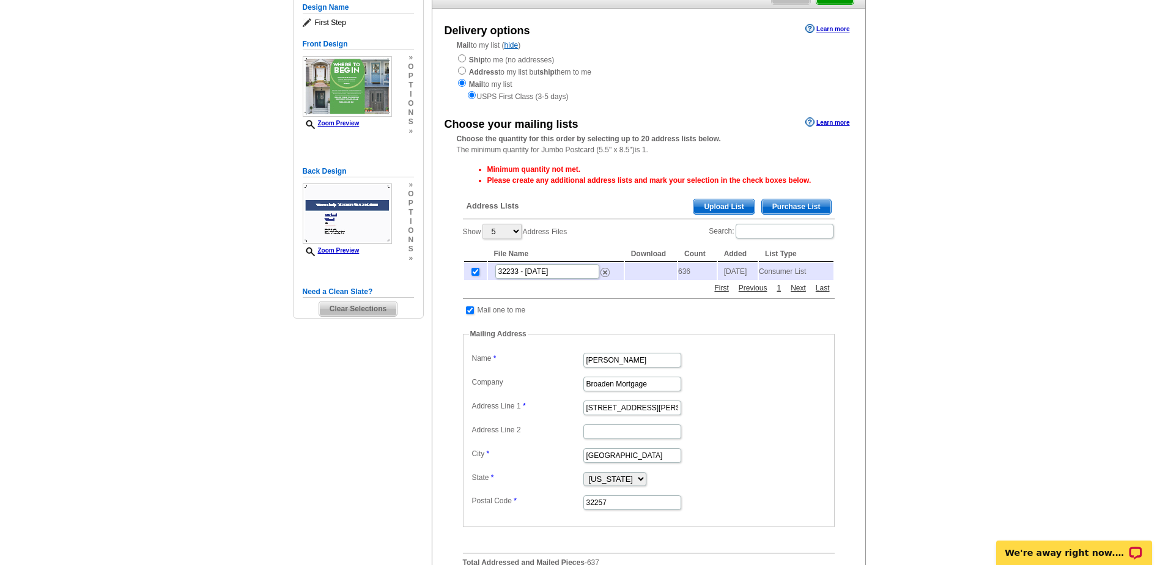
scroll to position [122, 0]
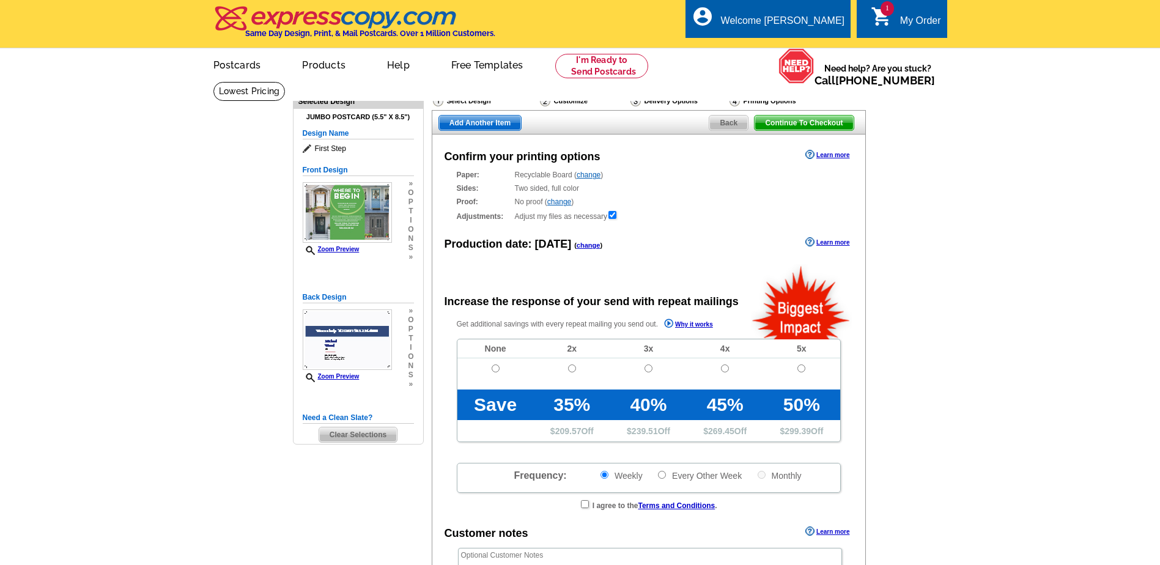
scroll to position [61, 0]
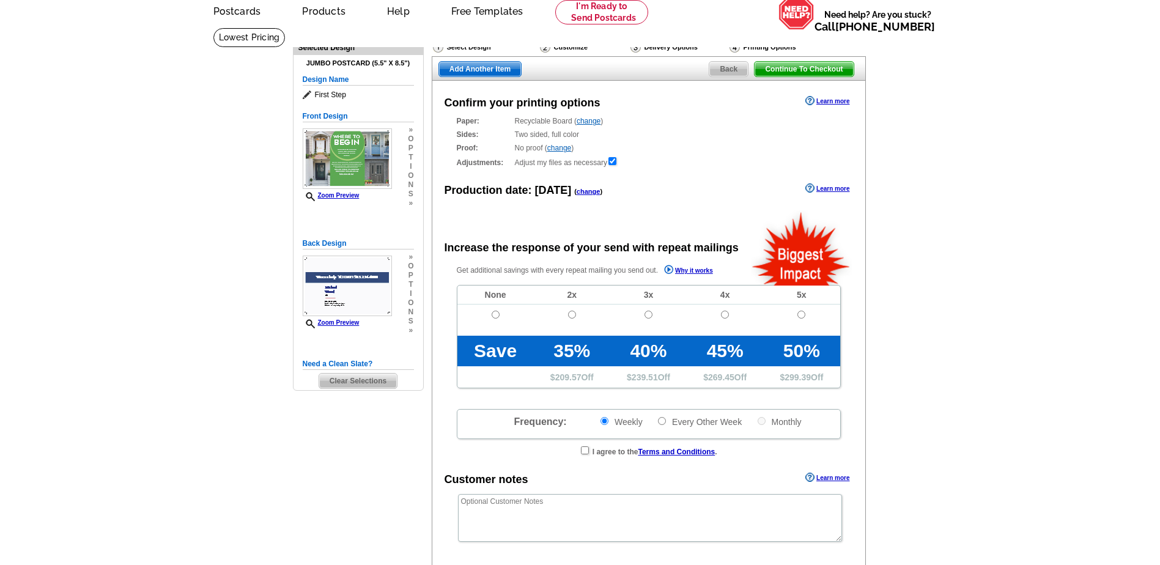
radio input "false"
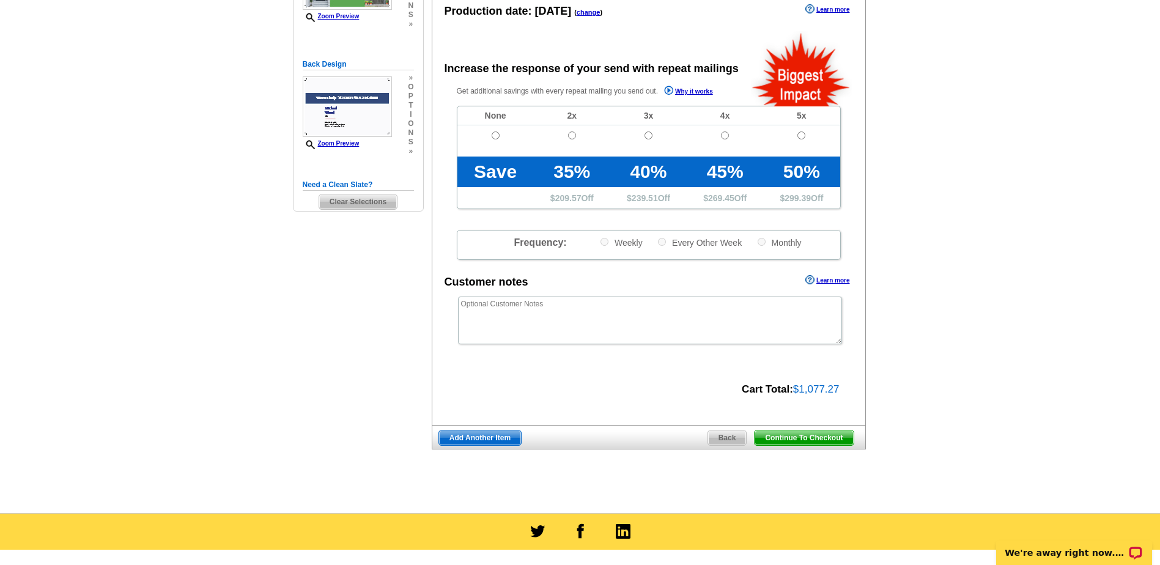
scroll to position [245, 0]
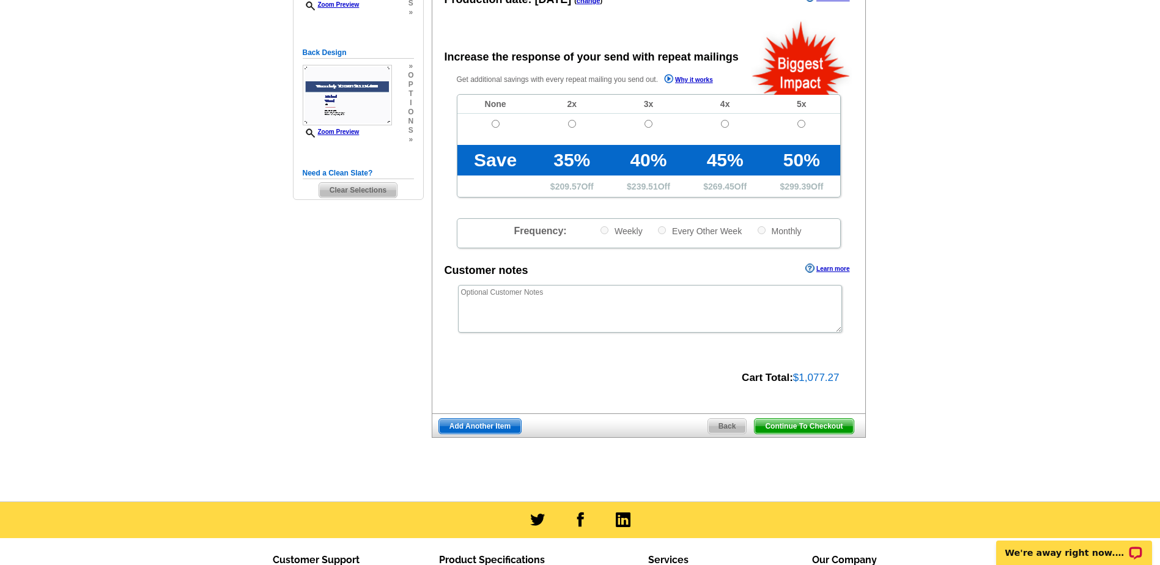
click at [791, 424] on span "Continue To Checkout" at bounding box center [804, 426] width 98 height 15
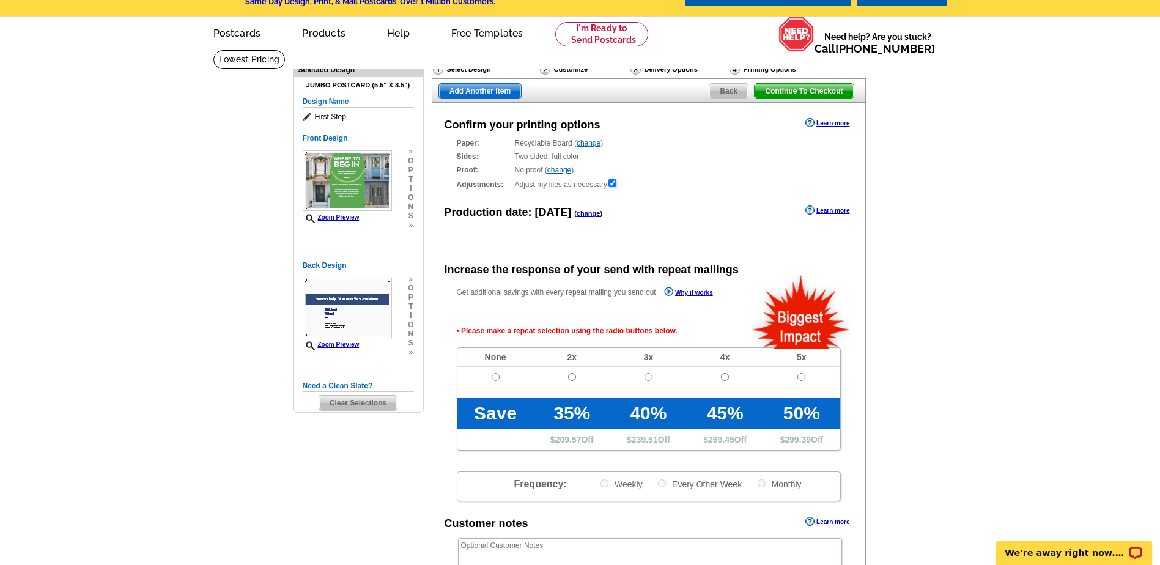
scroll to position [61, 0]
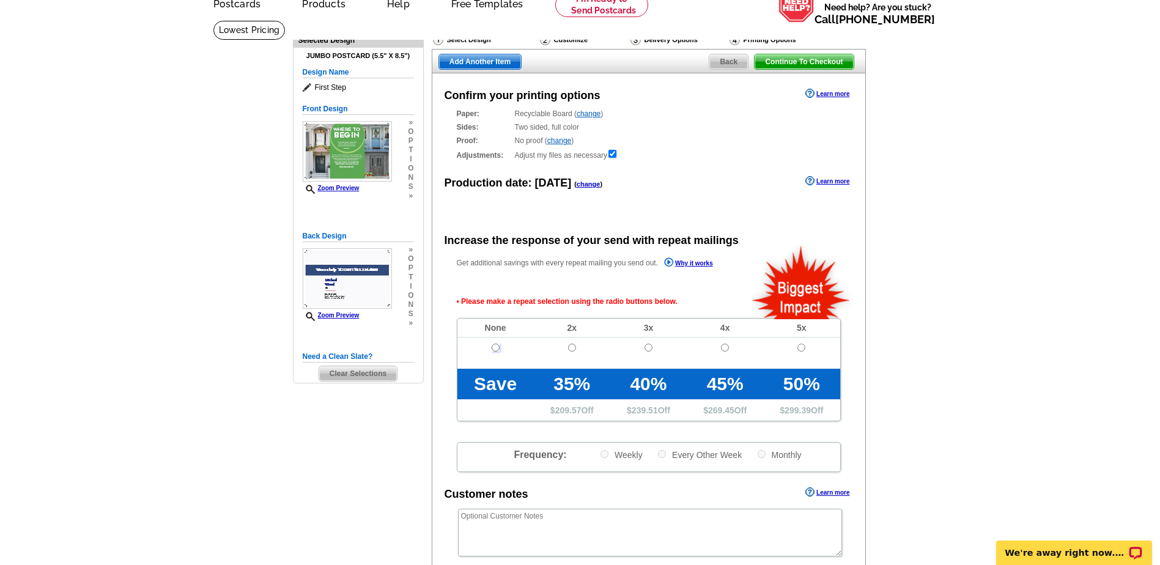
click at [496, 349] on input "radio" at bounding box center [496, 348] width 8 height 8
radio input "true"
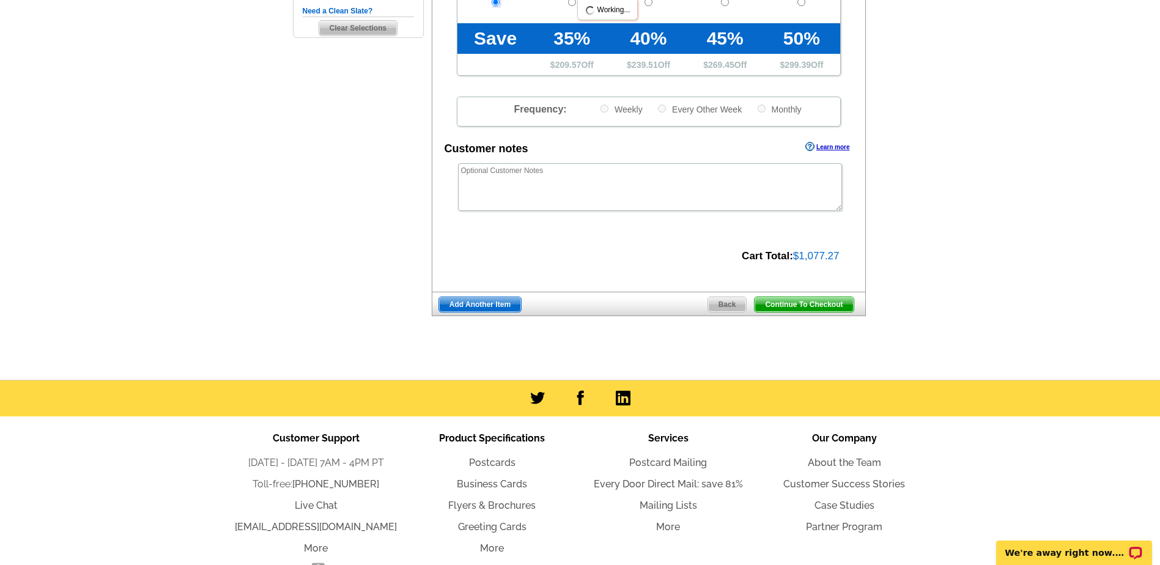
scroll to position [428, 0]
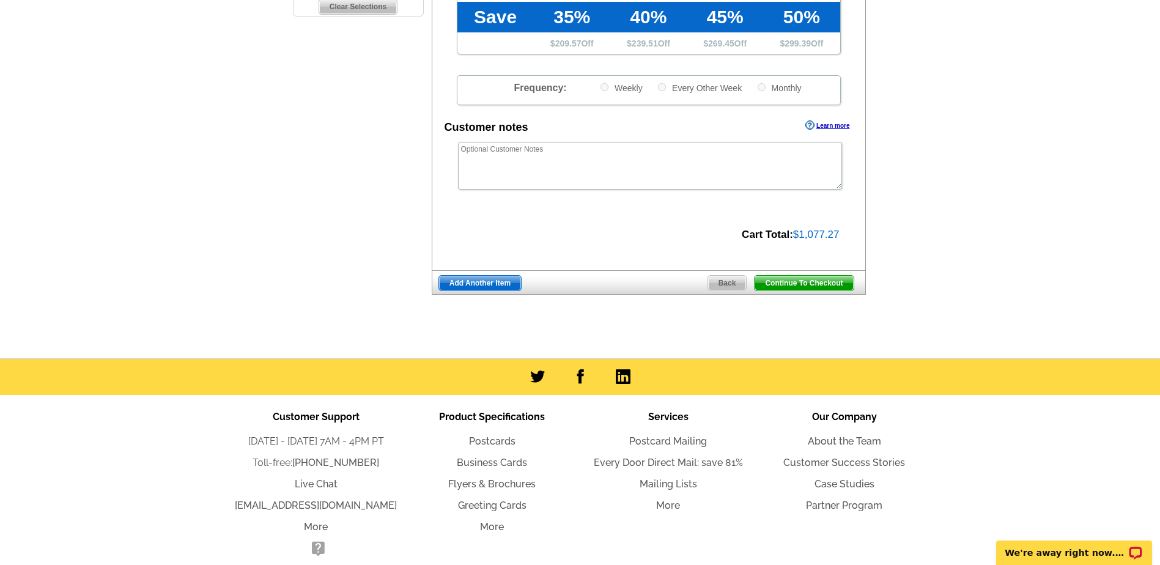
click at [813, 287] on span "Continue To Checkout" at bounding box center [804, 283] width 98 height 15
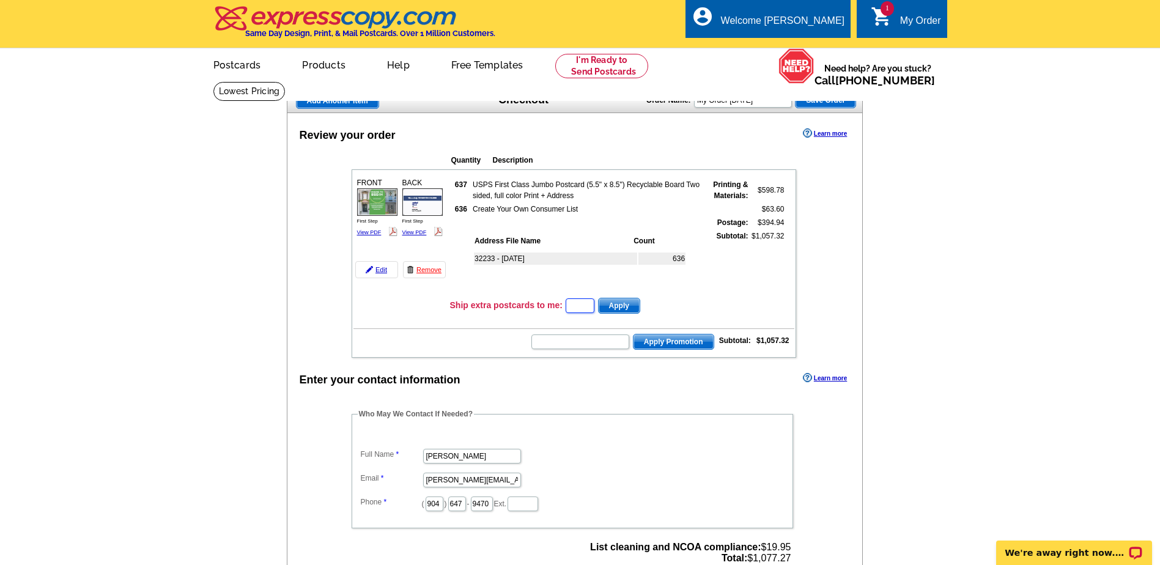
click at [584, 307] on input "text" at bounding box center [580, 305] width 29 height 15
type input "1"
click at [631, 305] on span "Apply" at bounding box center [619, 305] width 41 height 15
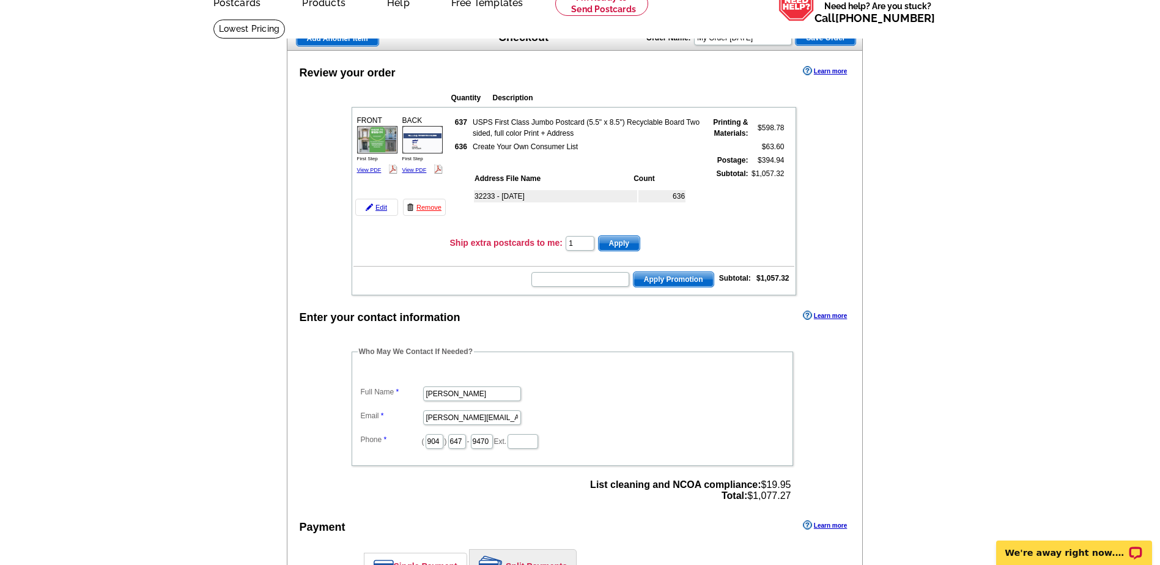
scroll to position [61, 0]
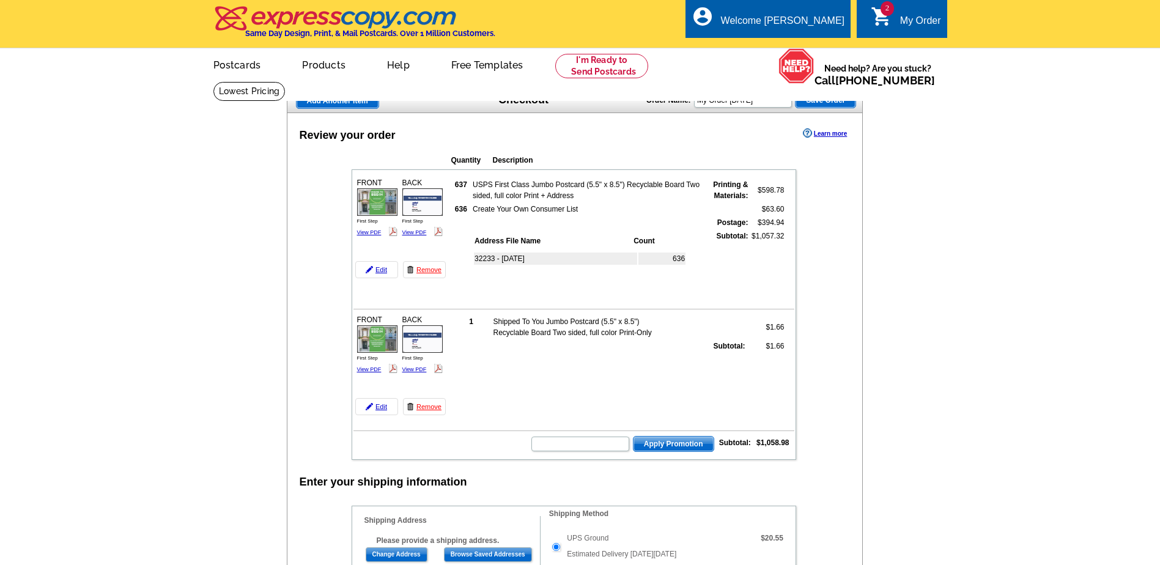
scroll to position [62, 0]
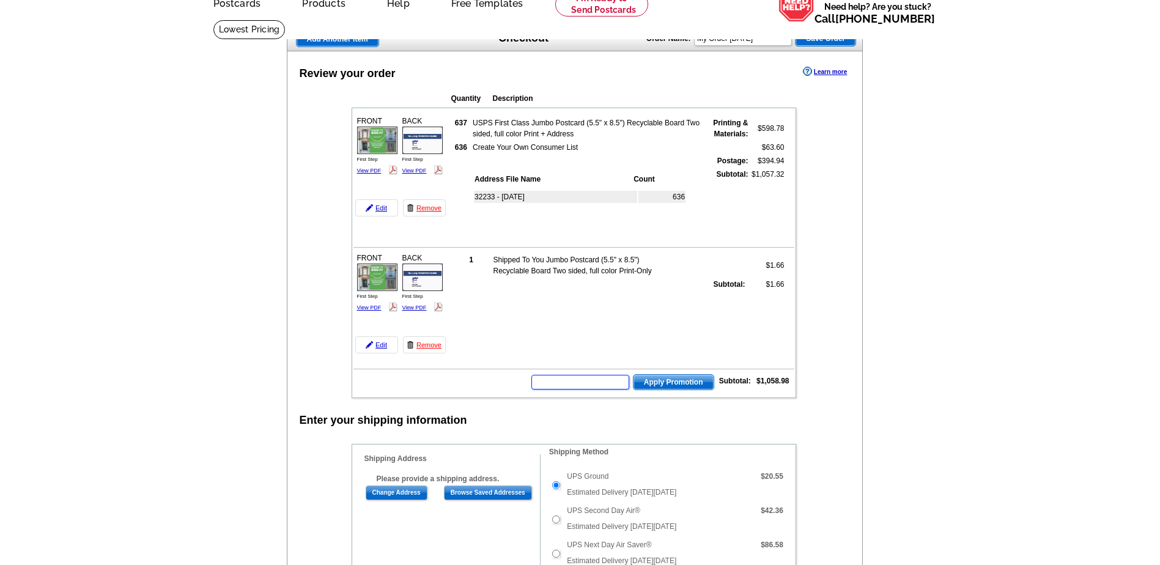
click at [566, 385] on input "text" at bounding box center [580, 382] width 98 height 15
type input "UWM20"
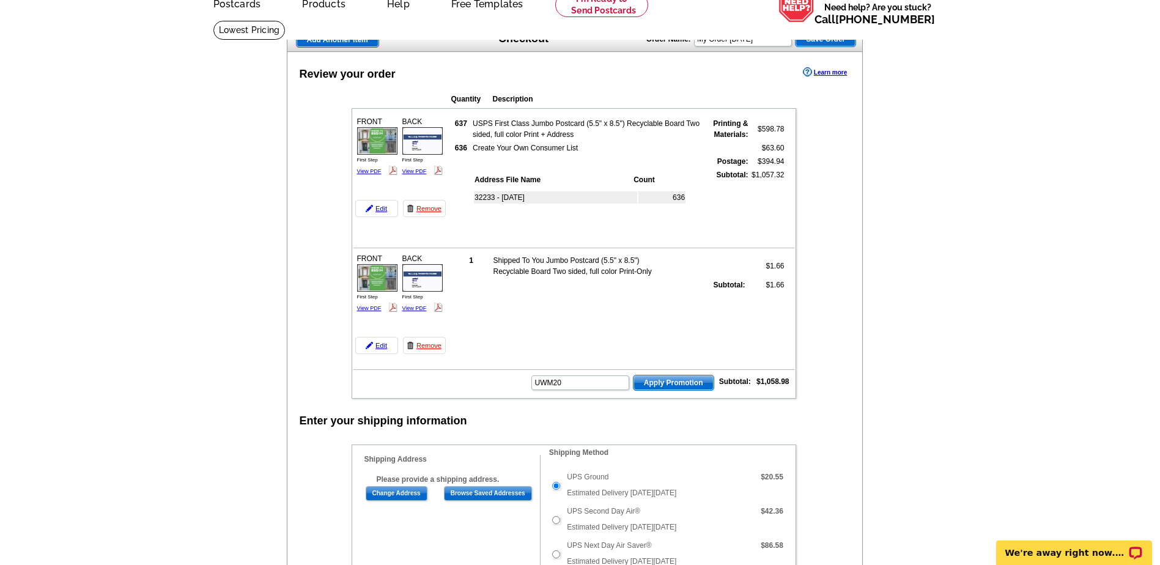
click at [689, 384] on span "Apply Promotion" at bounding box center [674, 383] width 80 height 15
